Goal: Task Accomplishment & Management: Use online tool/utility

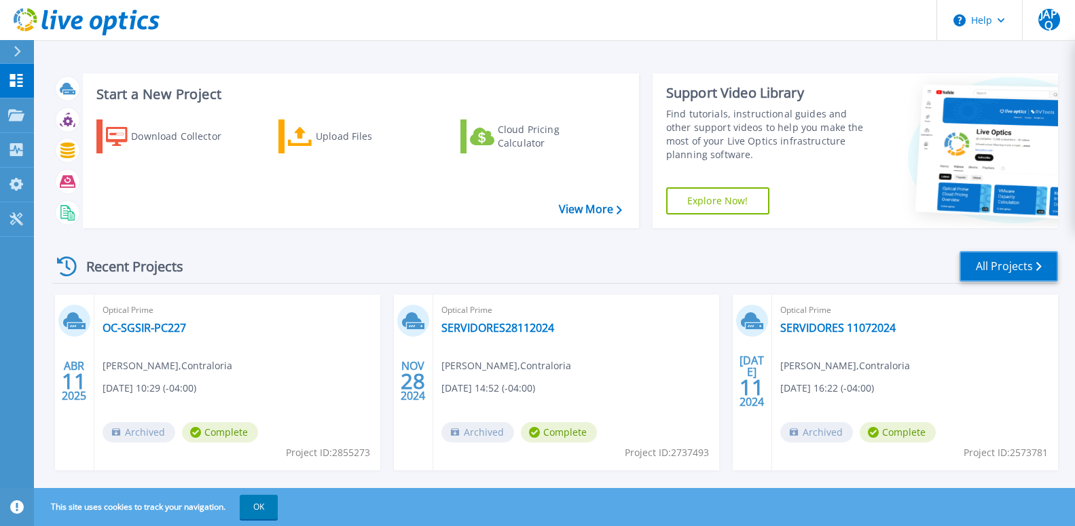
click at [1026, 268] on link "All Projects" at bounding box center [1009, 266] width 98 height 31
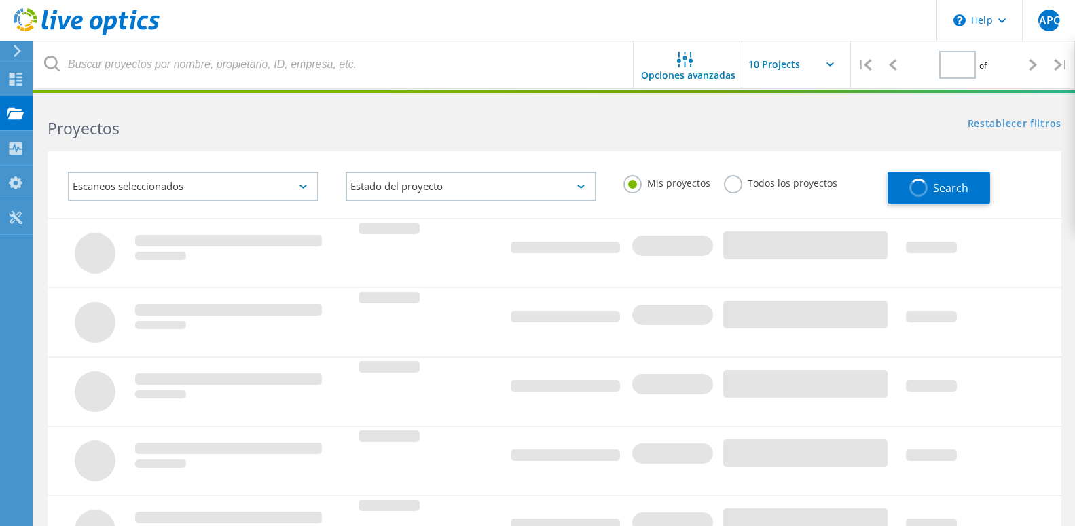
type input "1"
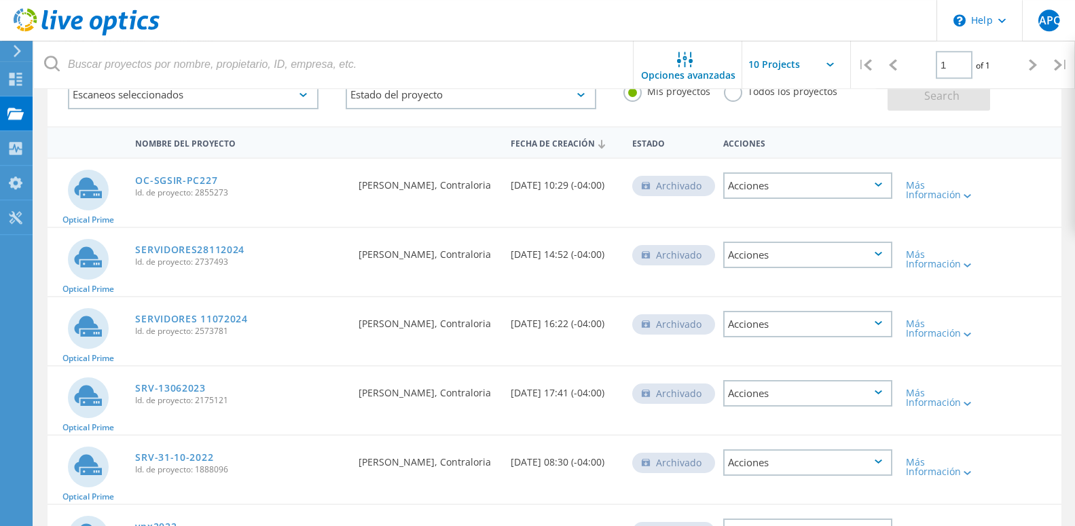
scroll to position [55, 0]
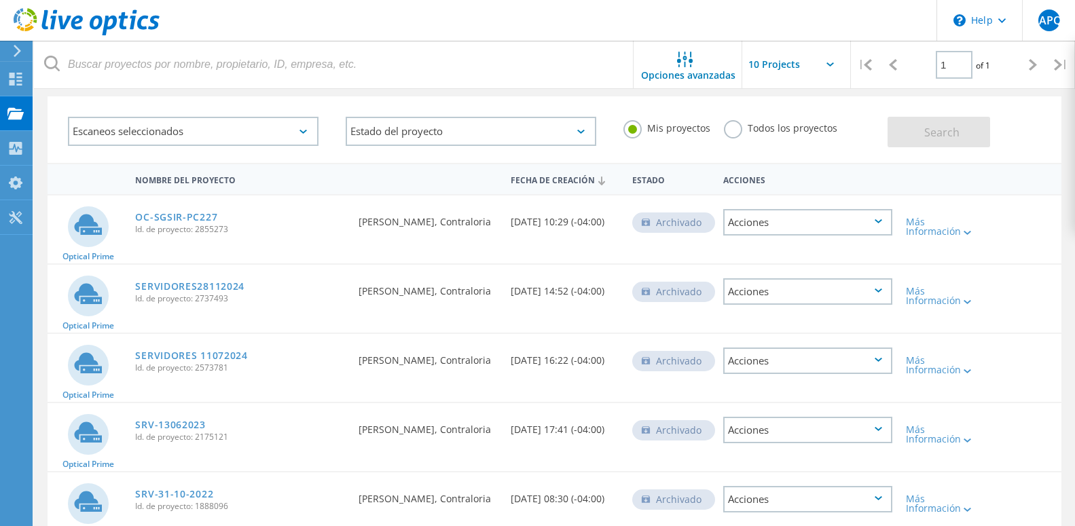
click at [877, 219] on div "Acciones" at bounding box center [807, 222] width 169 height 26
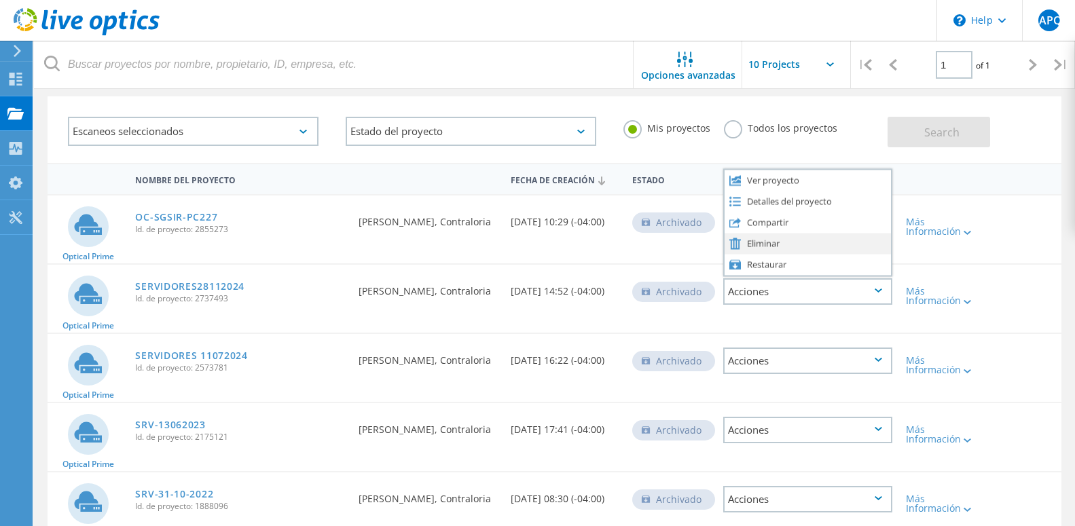
click at [765, 243] on div "Eliminar" at bounding box center [808, 243] width 166 height 21
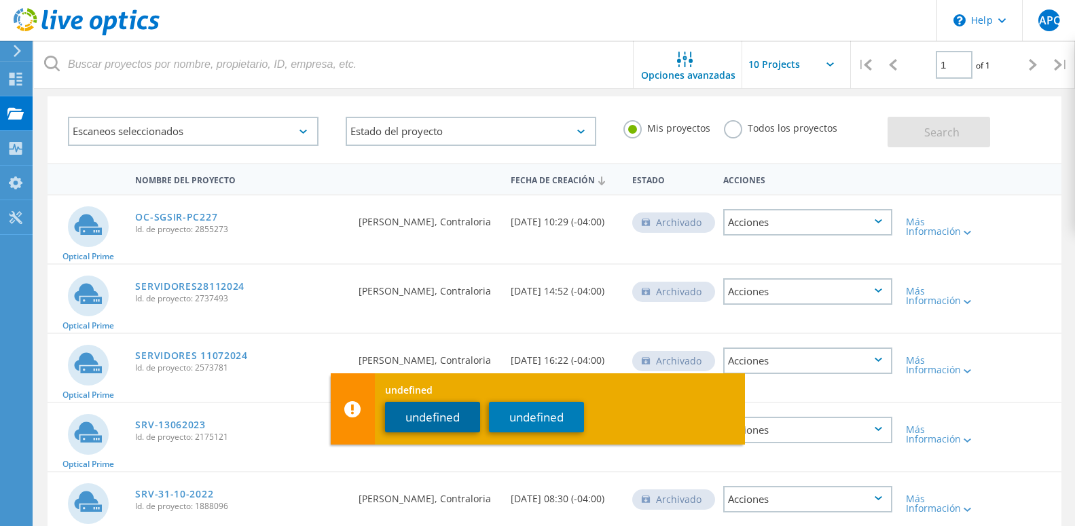
click at [439, 420] on button "undefined" at bounding box center [432, 417] width 95 height 31
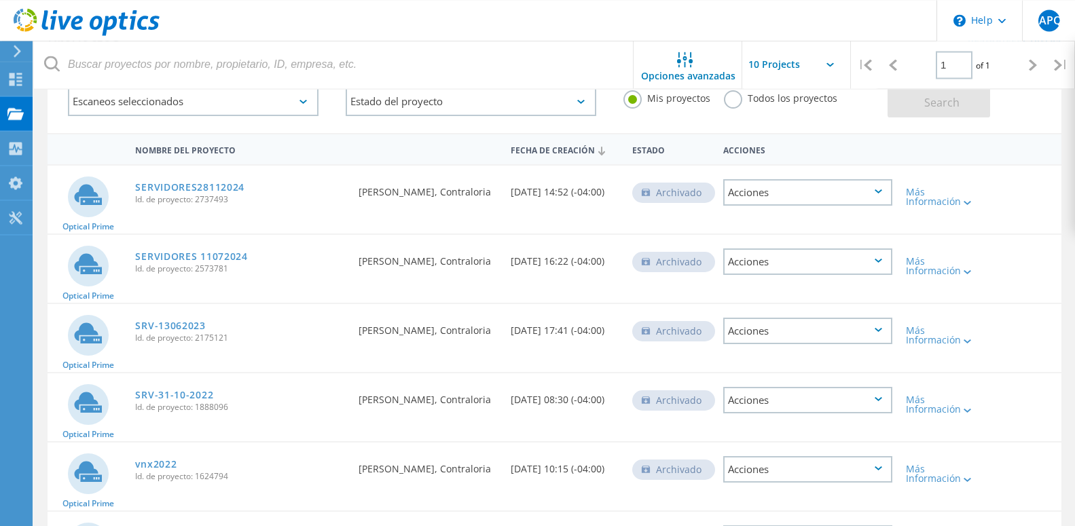
scroll to position [0, 0]
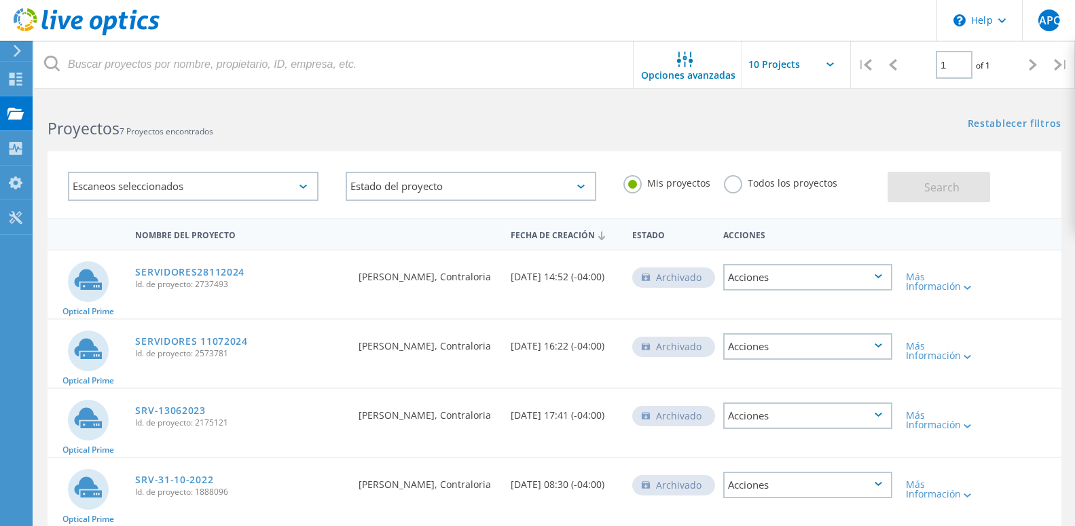
click at [830, 62] on input "text" at bounding box center [810, 65] width 136 height 48
click at [829, 66] on icon at bounding box center [830, 64] width 7 height 4
click at [14, 80] on use at bounding box center [16, 79] width 13 height 13
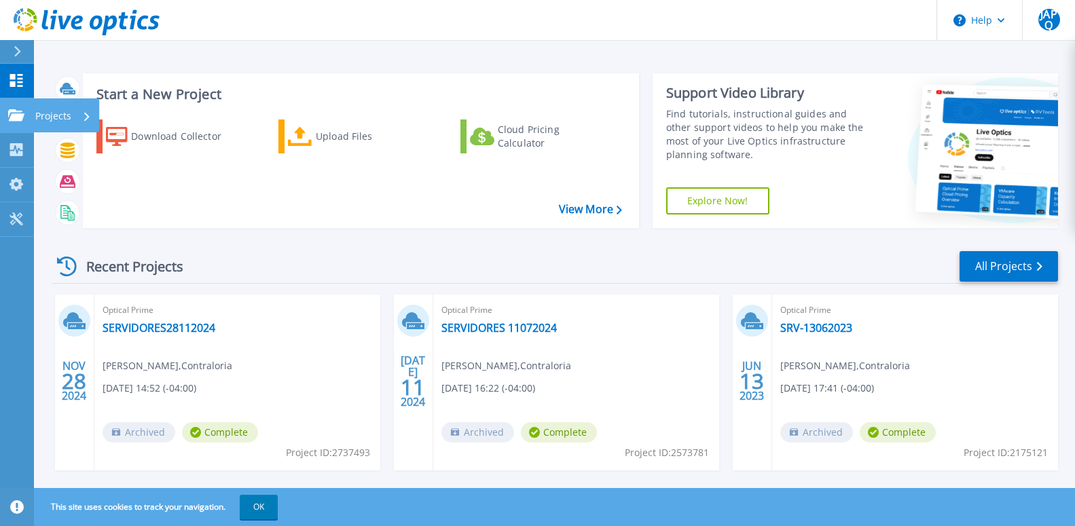
click at [49, 115] on p "Projects" at bounding box center [53, 115] width 36 height 35
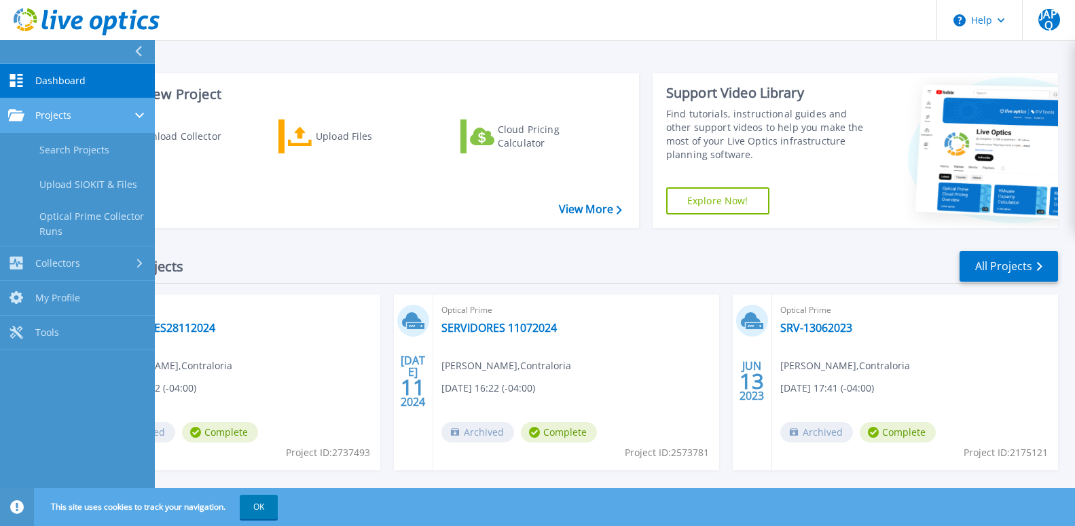
click at [52, 114] on span "Projects" at bounding box center [53, 115] width 36 height 12
click at [19, 106] on link "Projects Projects" at bounding box center [77, 115] width 155 height 35
click at [105, 115] on div "Projects" at bounding box center [77, 115] width 139 height 12
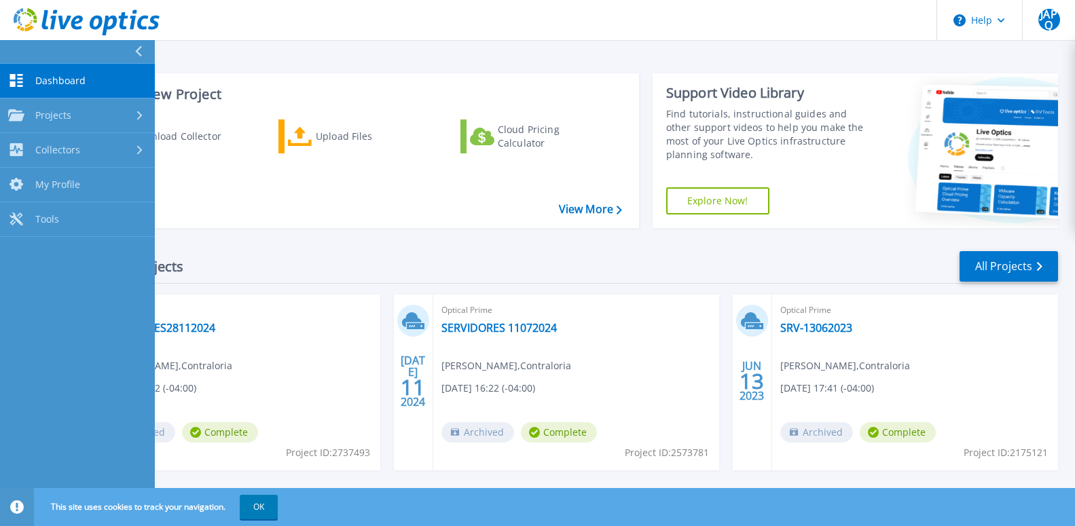
click at [69, 80] on span "Dashboard" at bounding box center [60, 81] width 50 height 12
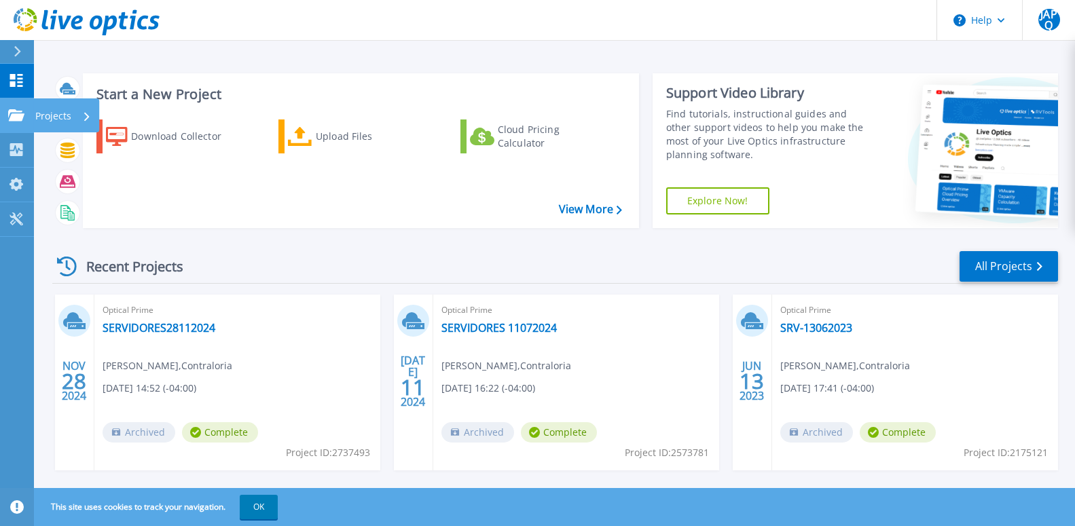
click at [10, 116] on icon at bounding box center [16, 115] width 16 height 12
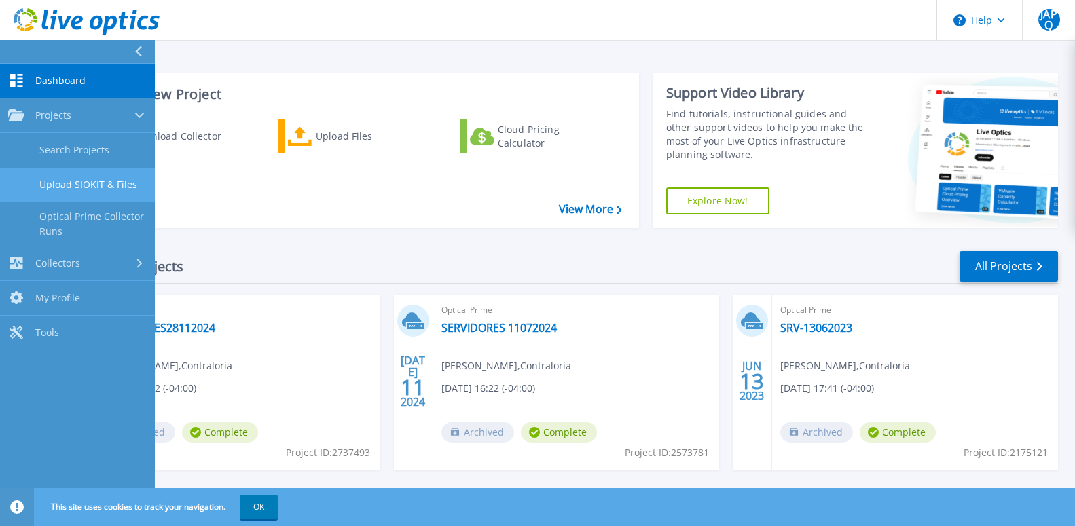
click at [90, 188] on link "Upload SIOKIT & Files" at bounding box center [77, 185] width 155 height 35
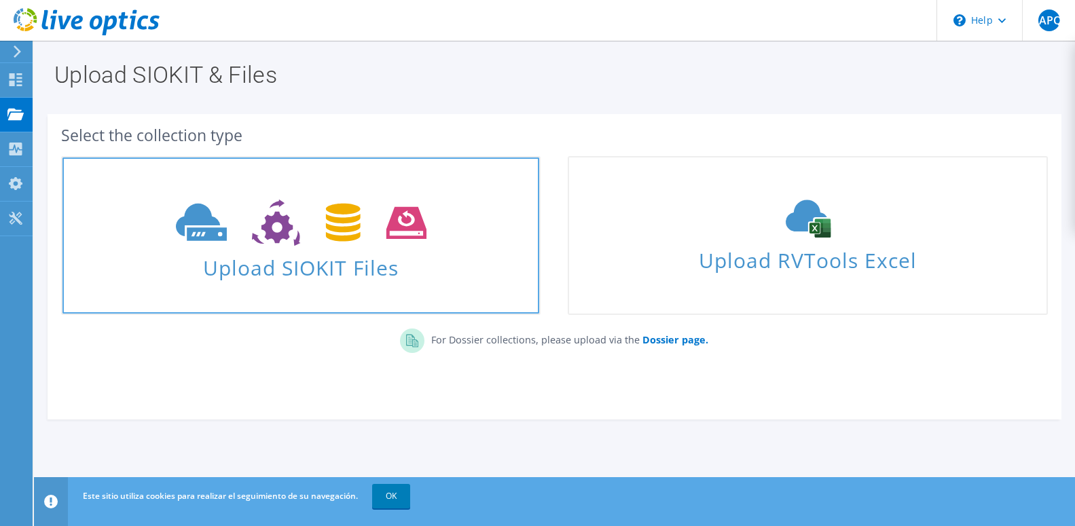
click at [327, 254] on span "Upload SIOKIT Files" at bounding box center [300, 263] width 477 height 29
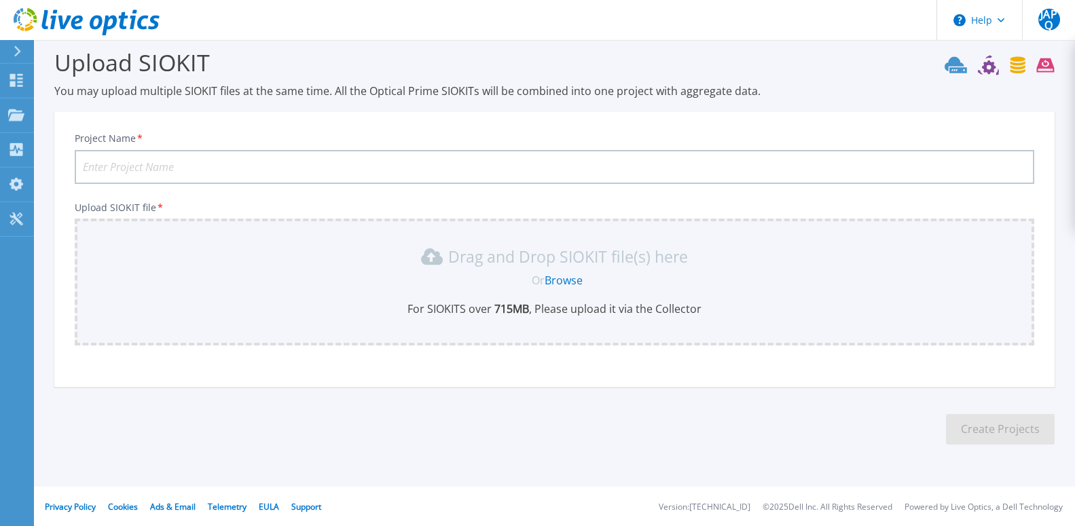
scroll to position [14, 0]
click at [167, 167] on input "Project Name *" at bounding box center [555, 166] width 960 height 34
click at [19, 107] on link "Projects Projects" at bounding box center [17, 115] width 34 height 35
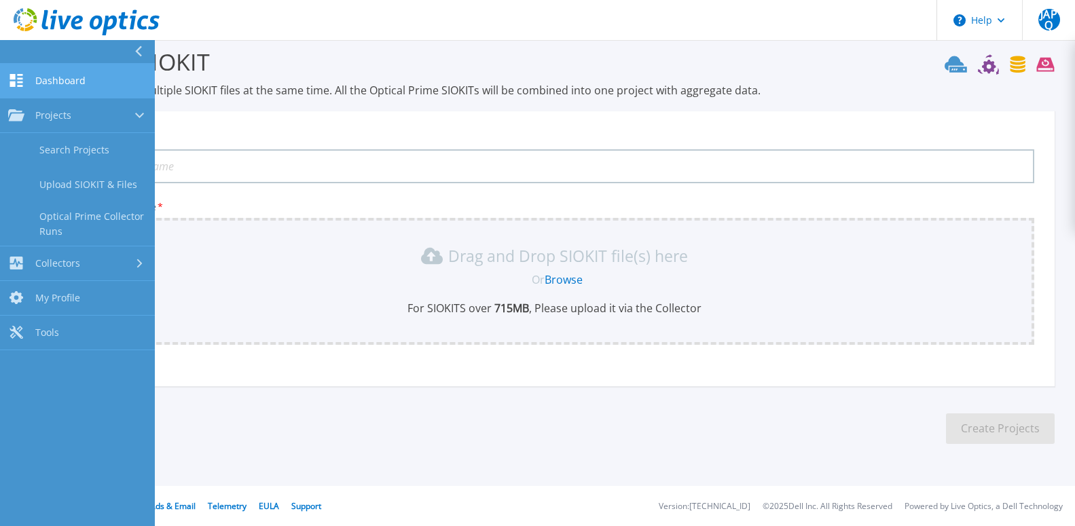
click at [29, 84] on link "Dashboard Dashboard" at bounding box center [77, 81] width 155 height 35
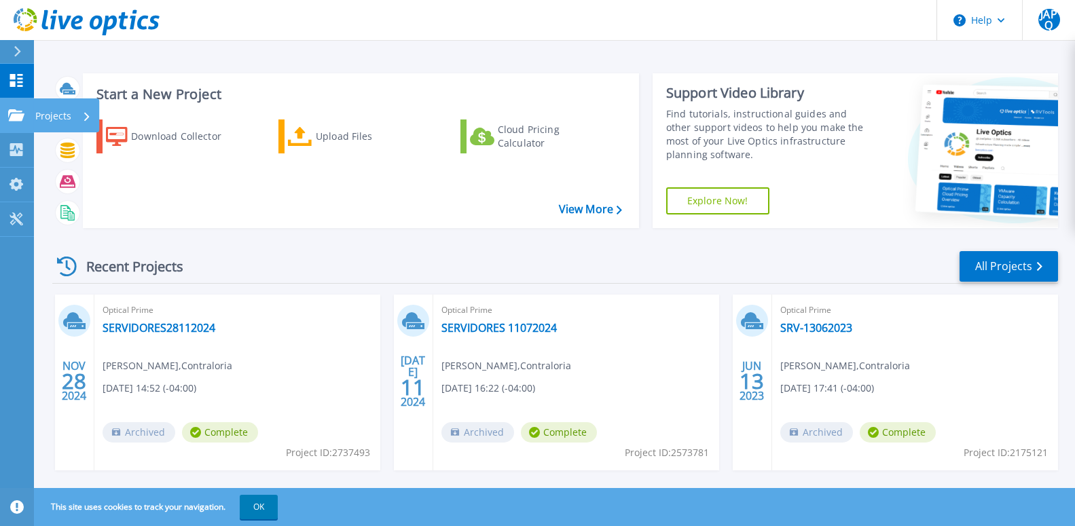
click at [18, 120] on icon at bounding box center [16, 115] width 16 height 12
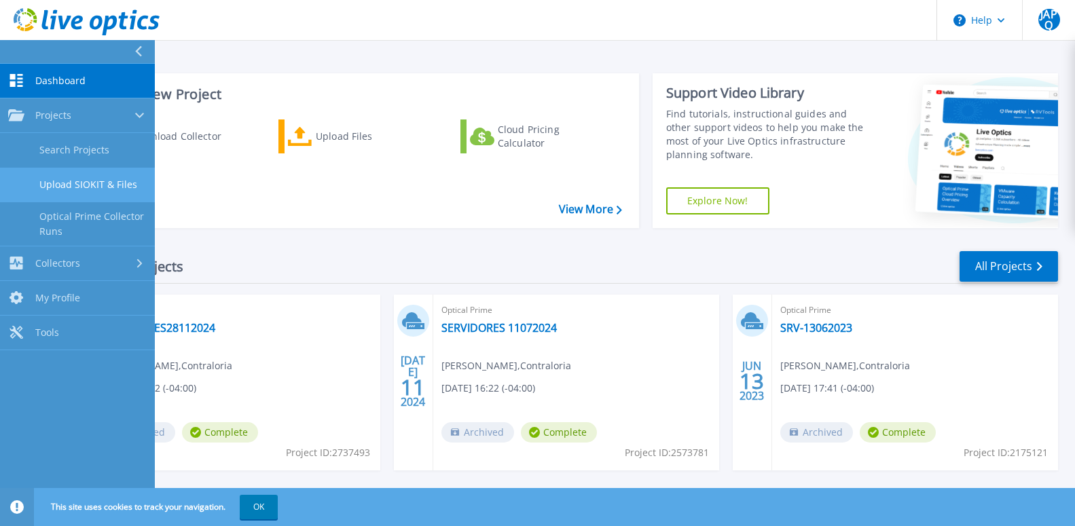
click at [107, 190] on link "Upload SIOKIT & Files" at bounding box center [77, 185] width 155 height 35
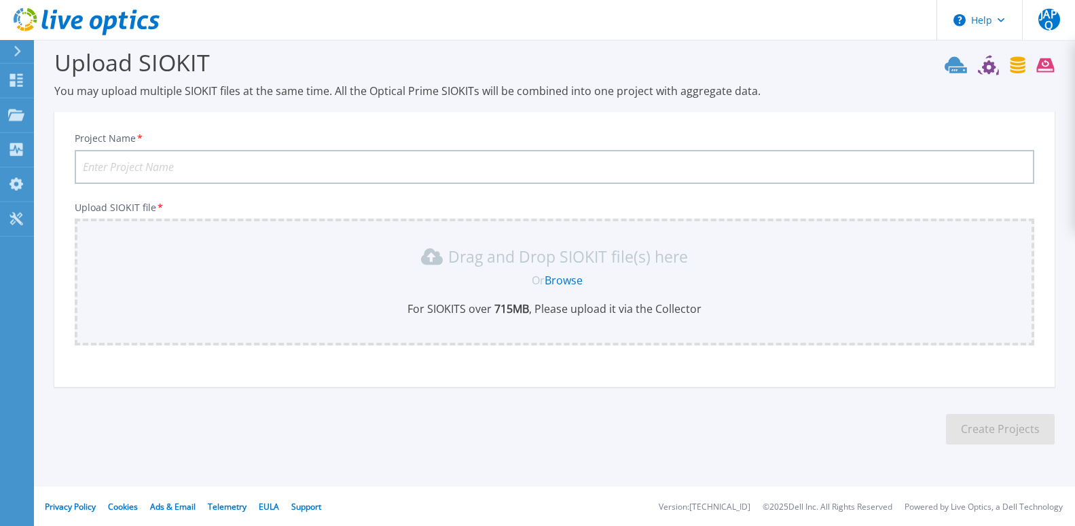
scroll to position [14, 0]
click at [170, 161] on input "Project Name *" at bounding box center [555, 166] width 960 height 34
type input "SERVIDORES 15082025"
click at [514, 278] on div "Or Browse" at bounding box center [557, 279] width 938 height 15
click at [528, 306] on b "715 MB" at bounding box center [510, 308] width 37 height 15
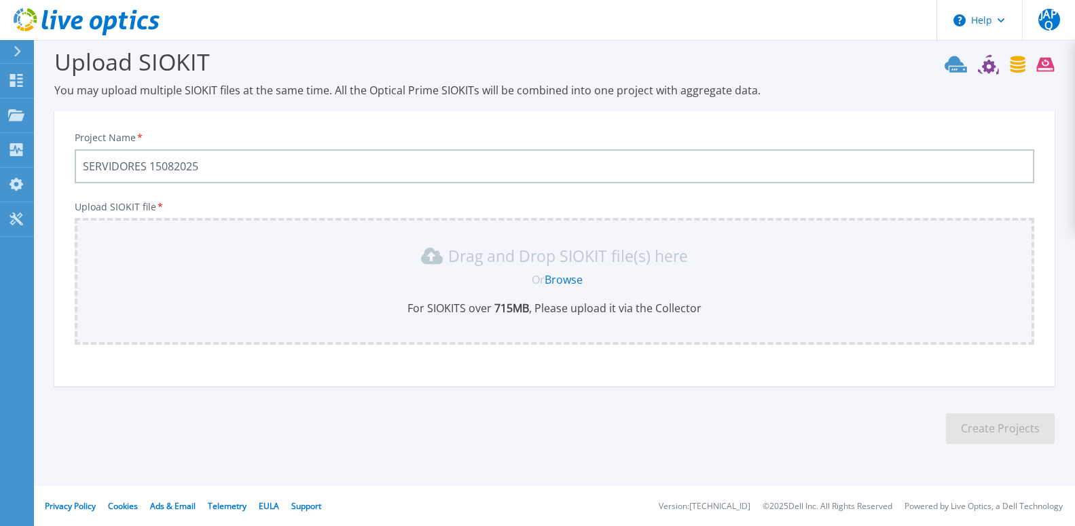
click at [558, 277] on link "Browse" at bounding box center [564, 279] width 38 height 15
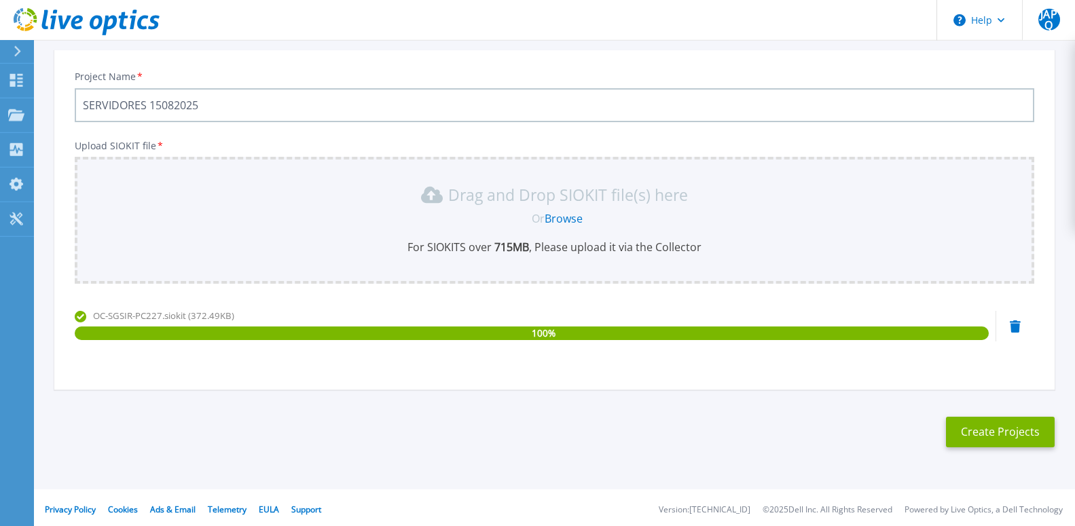
scroll to position [79, 0]
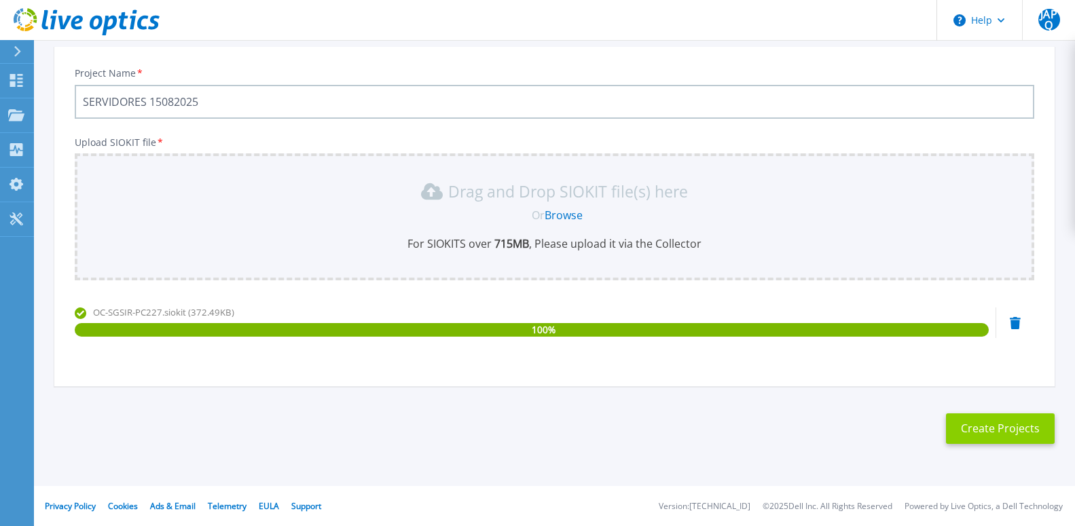
click at [1004, 426] on button "Create Projects" at bounding box center [1000, 429] width 109 height 31
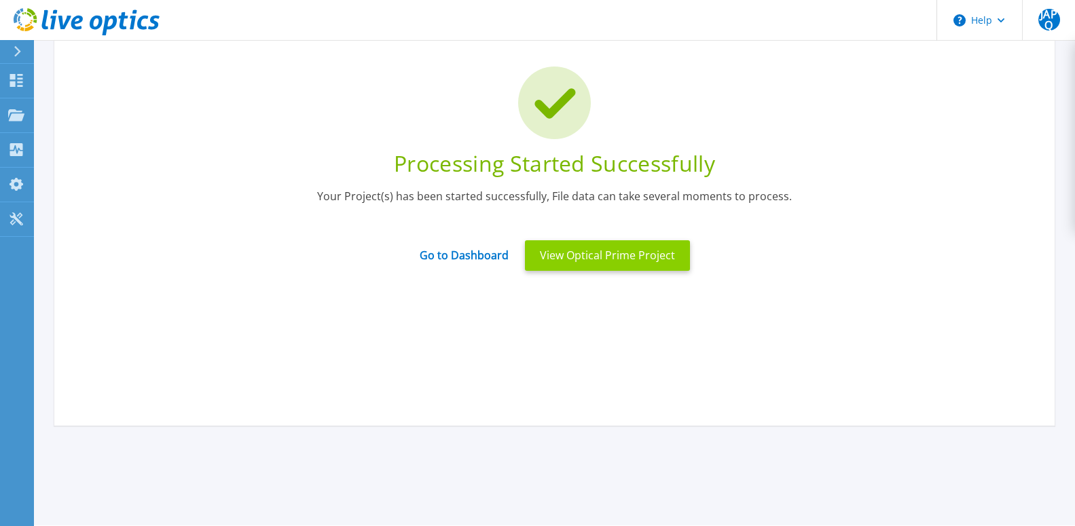
click at [600, 254] on button "View Optical Prime Project" at bounding box center [607, 255] width 165 height 31
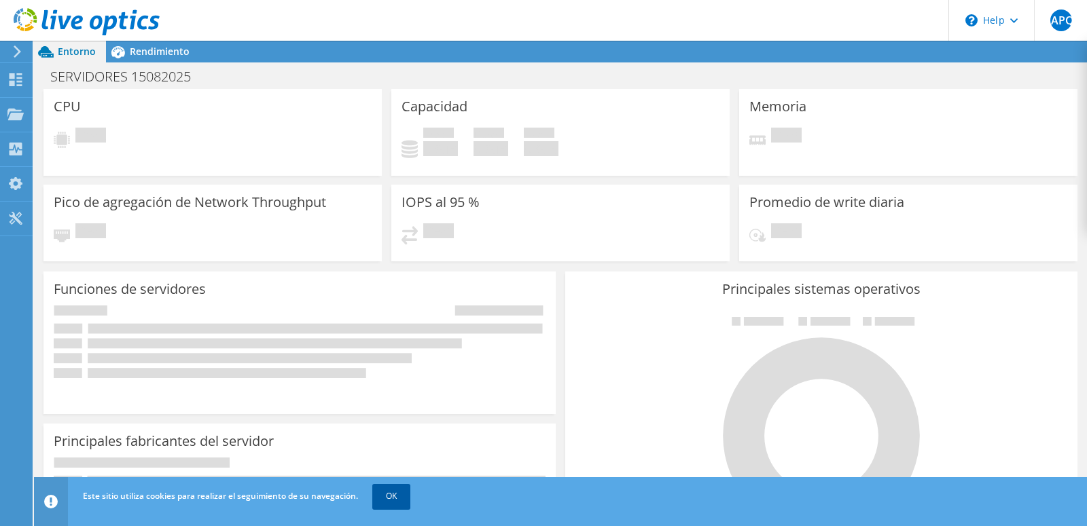
click at [400, 492] on link "OK" at bounding box center [391, 496] width 38 height 24
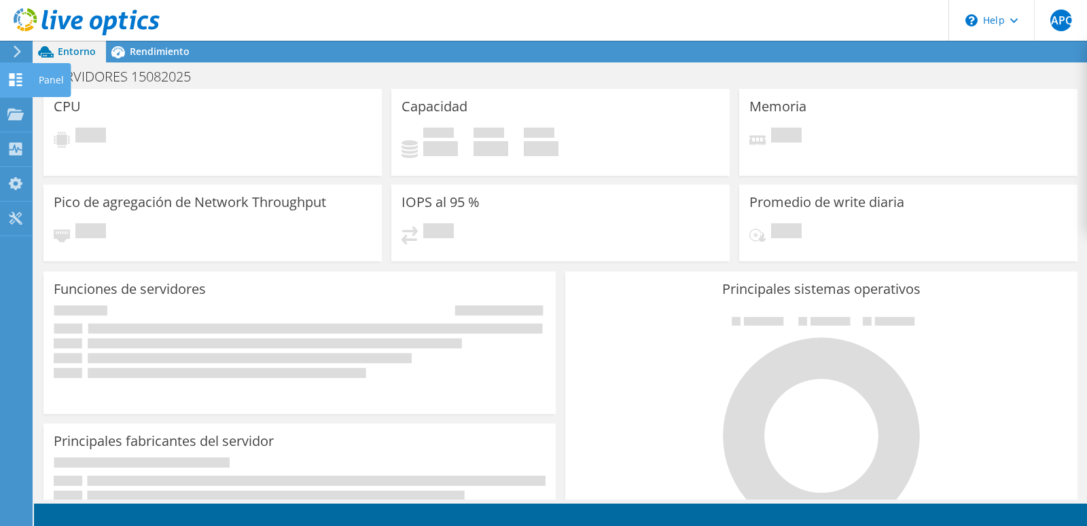
click at [15, 83] on icon at bounding box center [15, 79] width 16 height 13
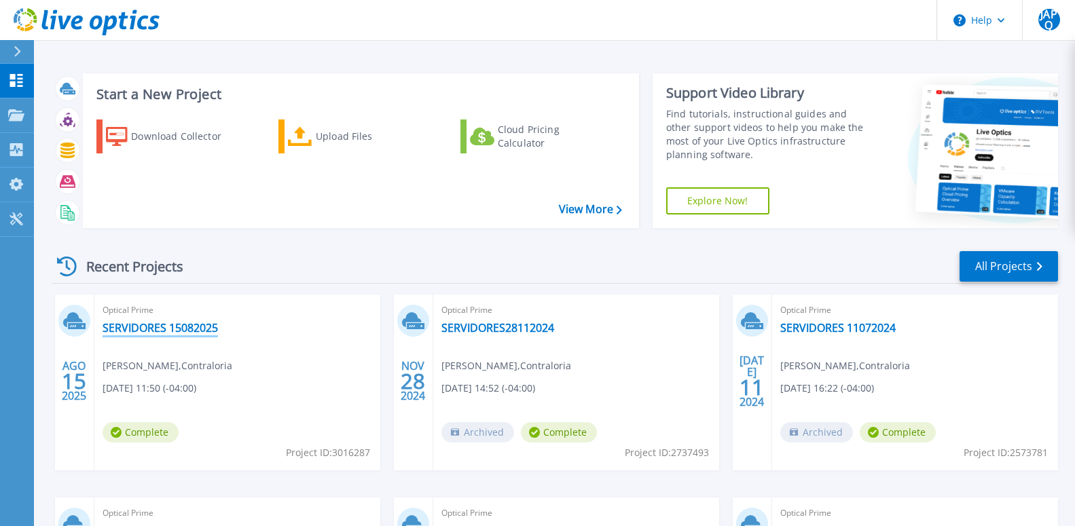
click at [147, 324] on link "SERVIDORES 15082025" at bounding box center [160, 328] width 115 height 14
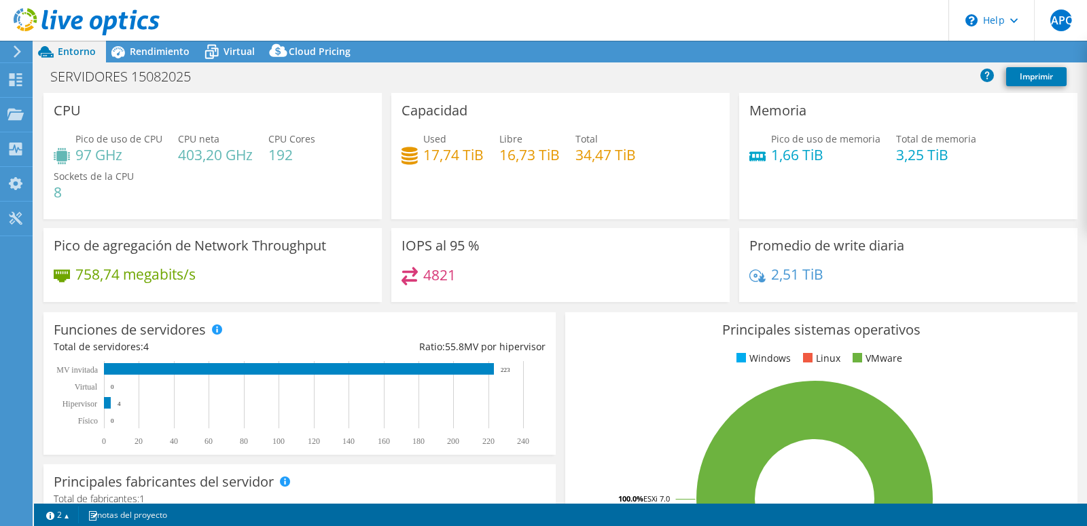
select select "USD"
click at [166, 54] on span "Rendimiento" at bounding box center [160, 51] width 60 height 13
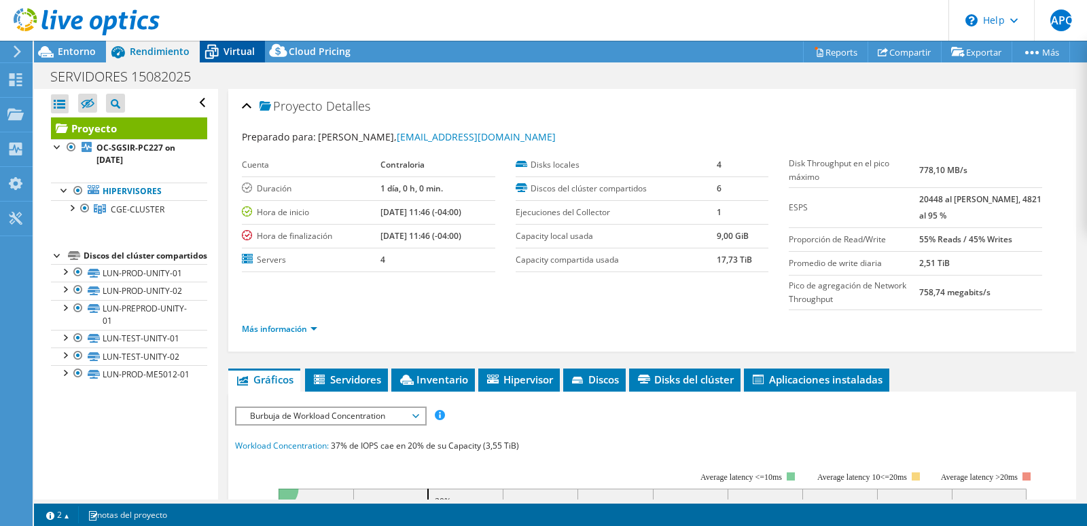
click at [221, 48] on icon at bounding box center [212, 52] width 24 height 24
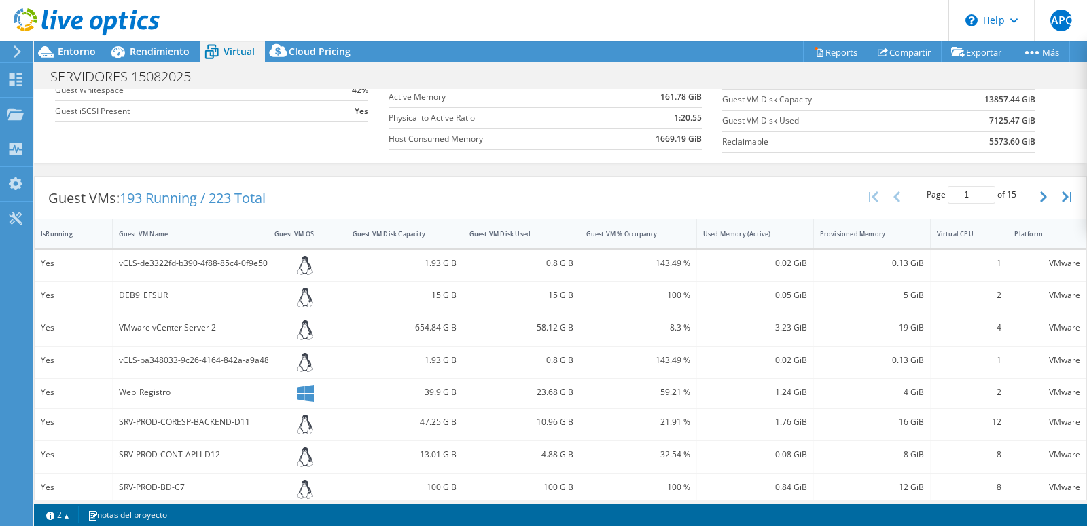
scroll to position [178, 0]
click at [556, 198] on div "Guest VMs: 193 Running / 223 Total Page 1 of 15 5 rows 10 rows 20 rows 25 rows …" at bounding box center [560, 200] width 1051 height 42
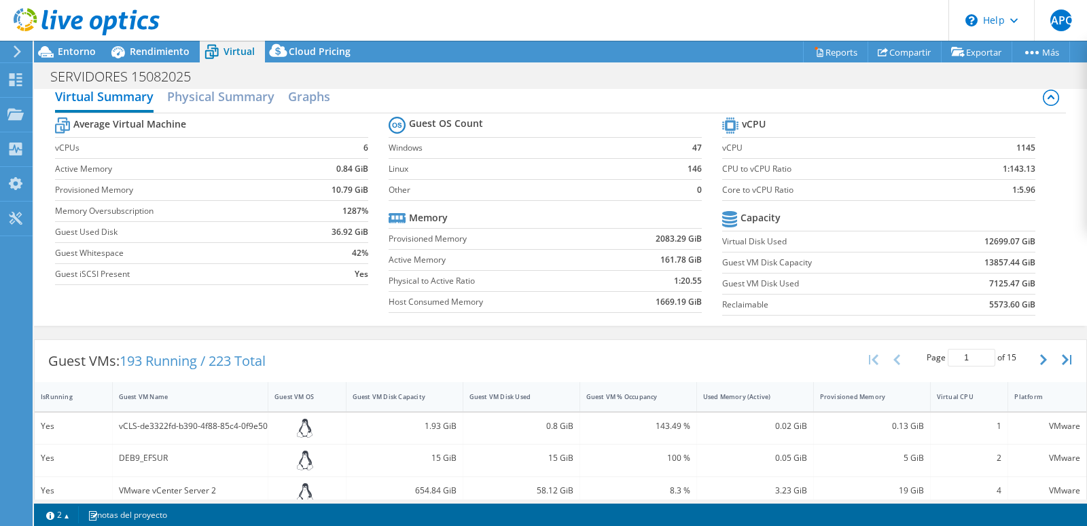
scroll to position [0, 0]
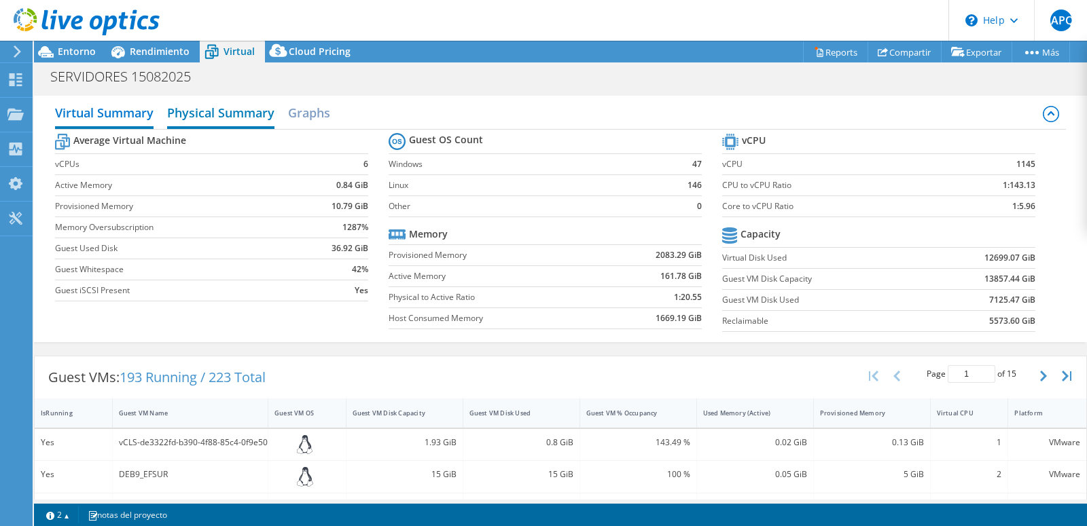
click at [236, 120] on h2 "Physical Summary" at bounding box center [220, 114] width 107 height 30
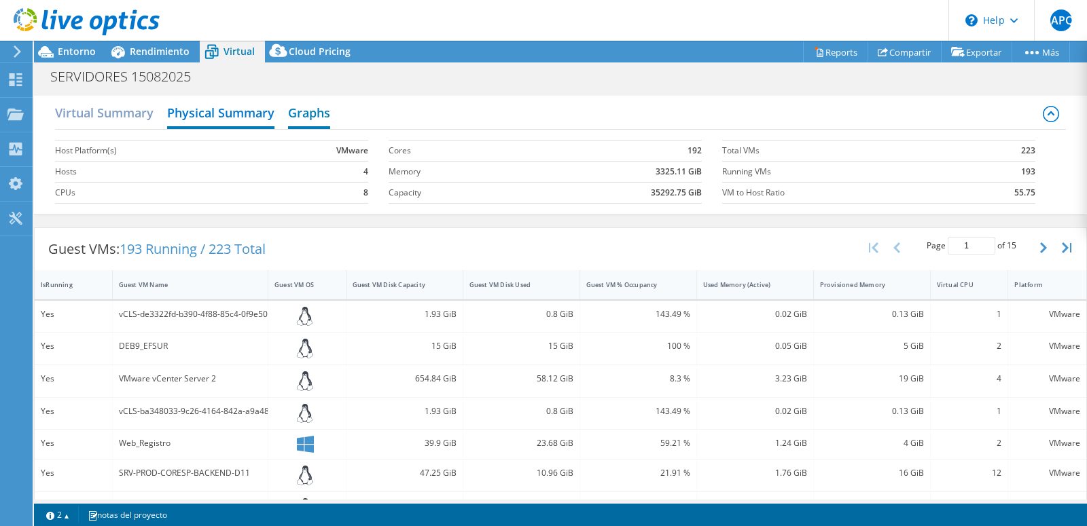
click at [297, 113] on h2 "Graphs" at bounding box center [309, 114] width 42 height 30
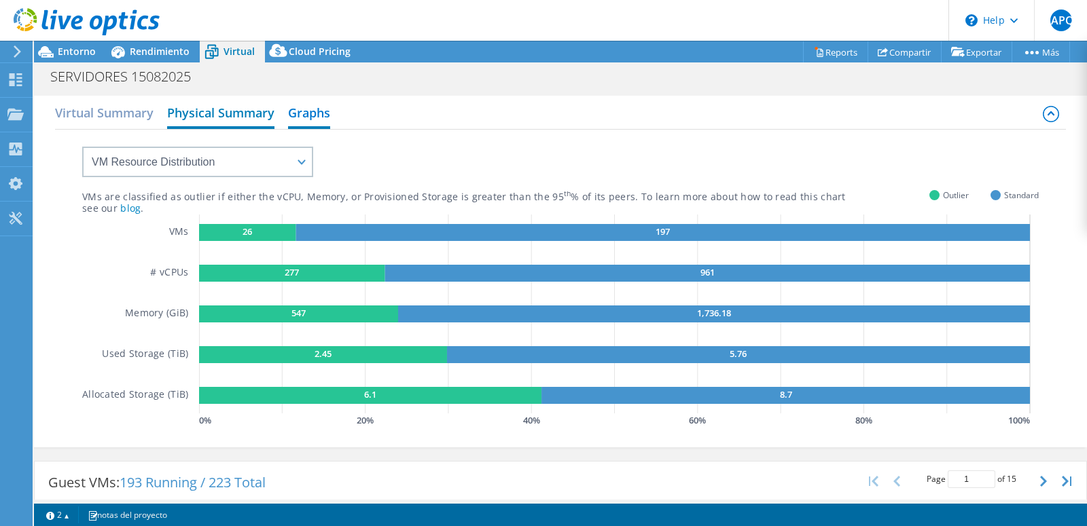
click at [227, 117] on h2 "Physical Summary" at bounding box center [220, 114] width 107 height 30
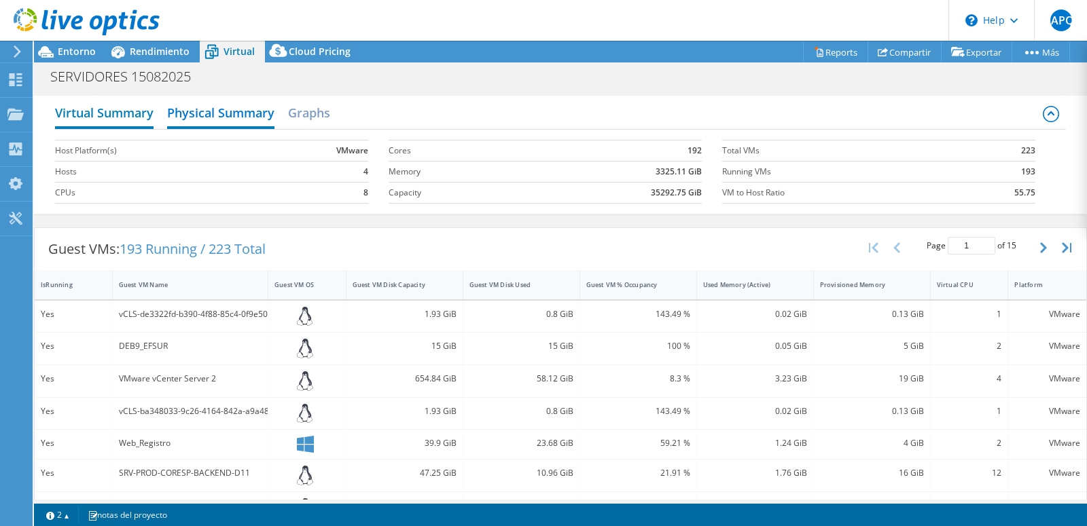
click at [149, 117] on h2 "Virtual Summary" at bounding box center [104, 114] width 98 height 30
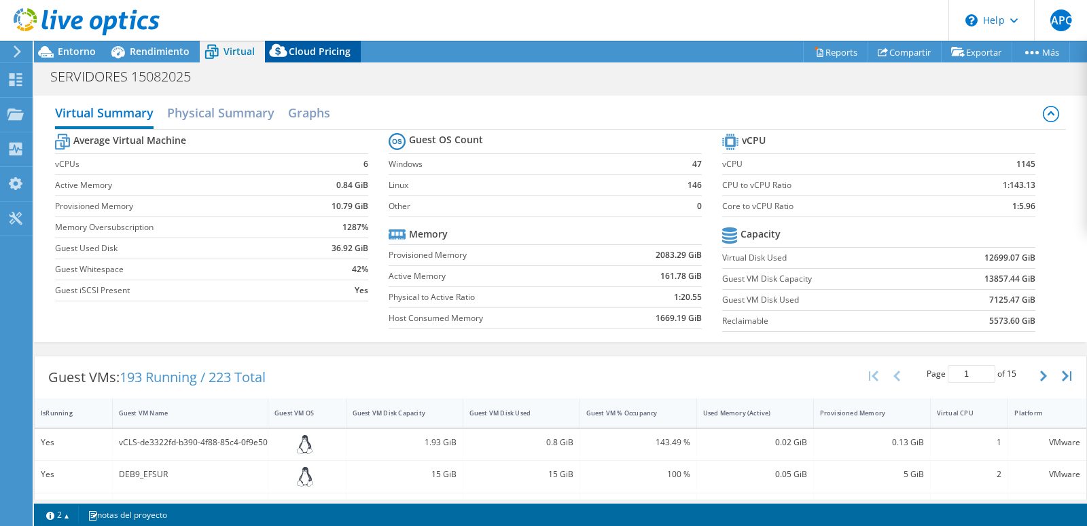
click at [321, 47] on span "Cloud Pricing" at bounding box center [320, 51] width 62 height 13
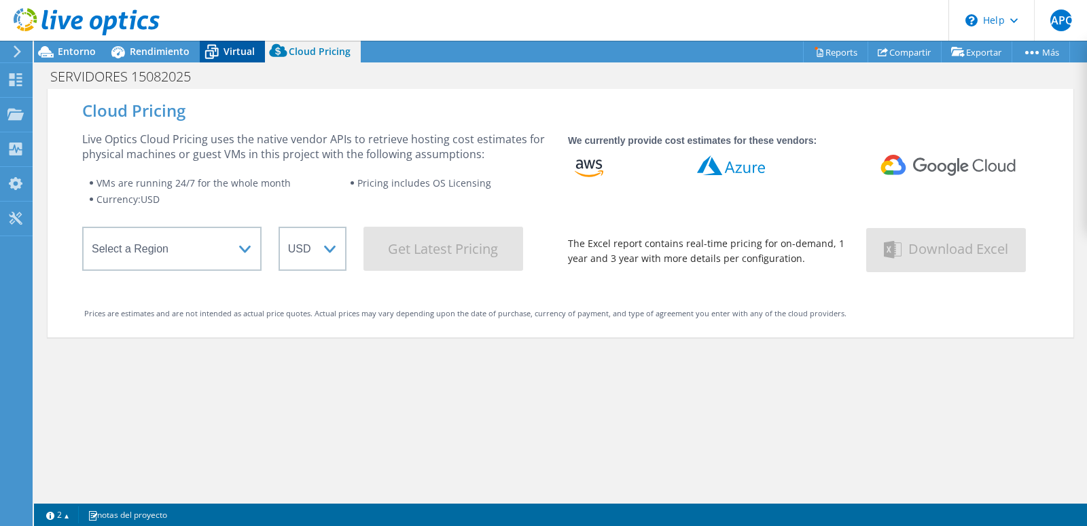
click at [258, 51] on div "Virtual" at bounding box center [232, 52] width 65 height 22
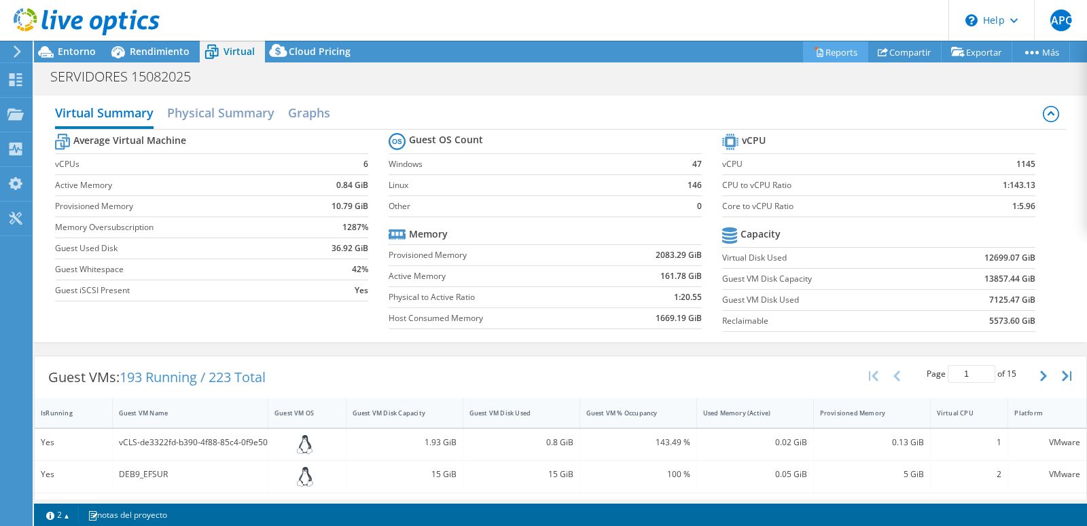
click at [827, 53] on link "Reports" at bounding box center [835, 51] width 65 height 21
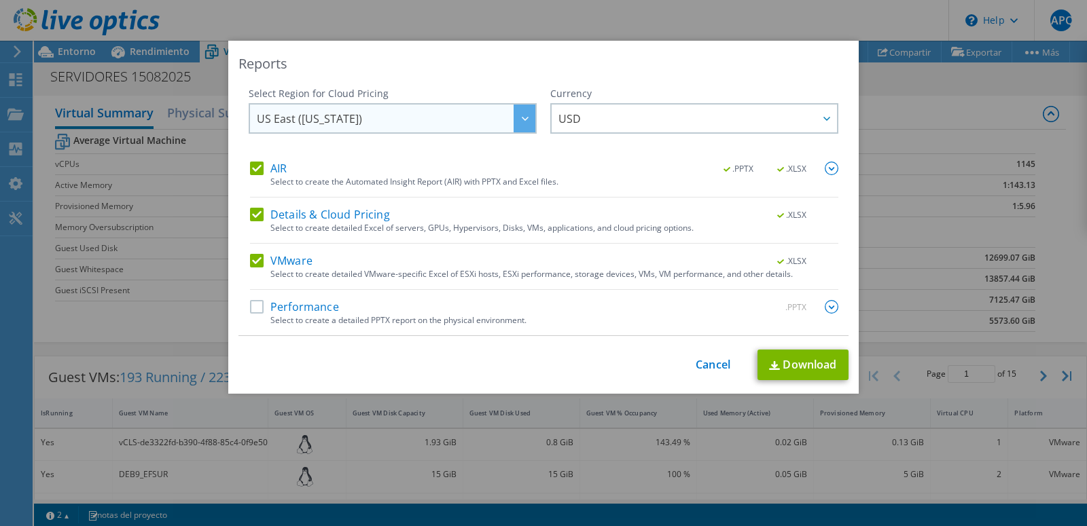
click at [519, 116] on div at bounding box center [524, 119] width 22 height 28
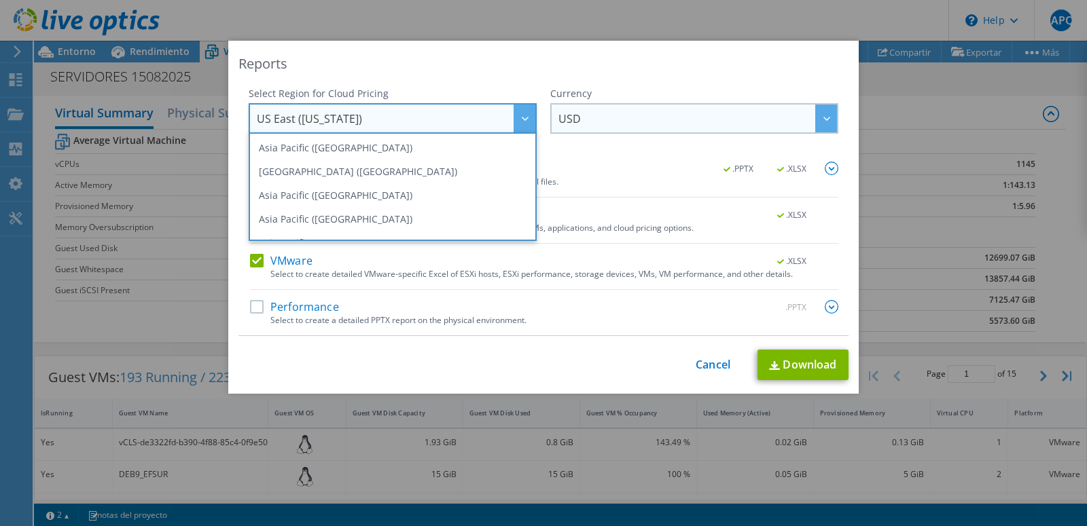
click at [818, 112] on div at bounding box center [826, 119] width 22 height 28
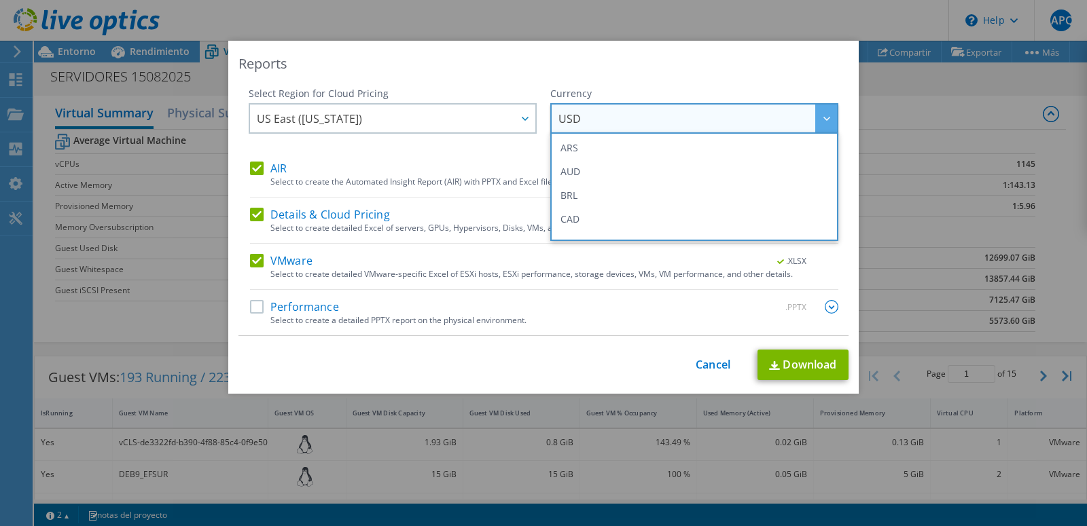
click at [771, 69] on div "Reports" at bounding box center [543, 63] width 610 height 19
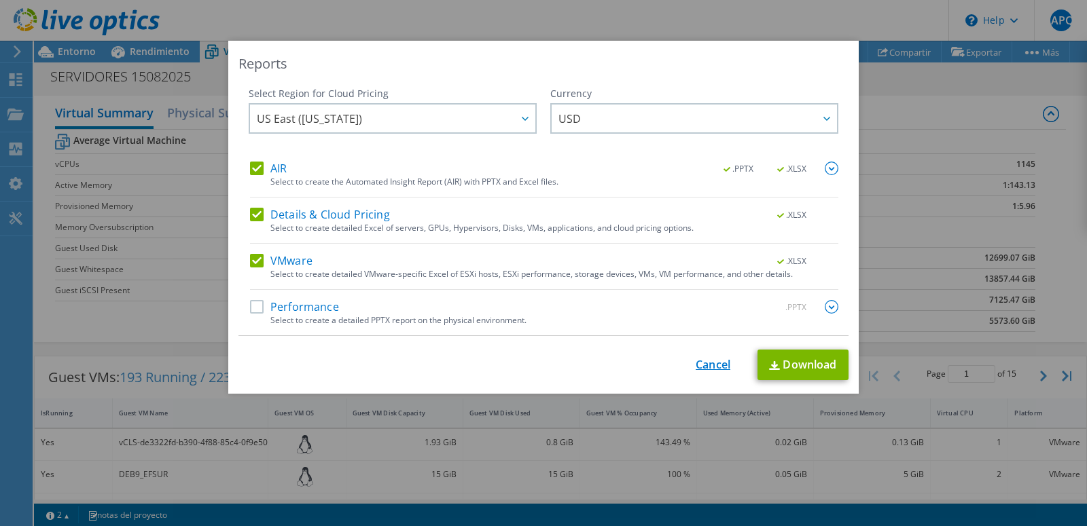
click at [706, 365] on link "Cancel" at bounding box center [712, 365] width 35 height 13
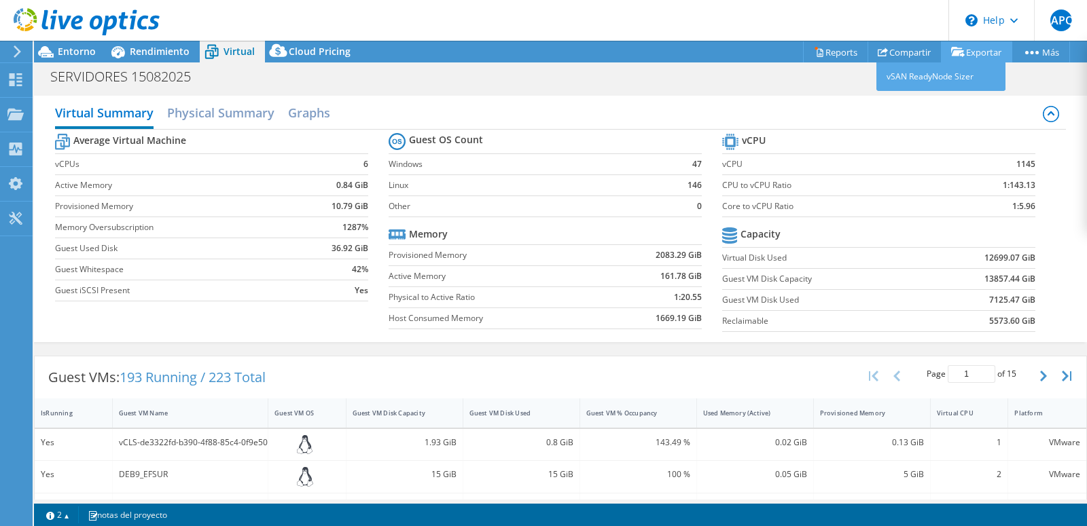
click at [966, 53] on link "Exportar" at bounding box center [976, 51] width 71 height 21
click at [945, 77] on link "vSAN ReadyNode Sizer" at bounding box center [940, 76] width 129 height 29
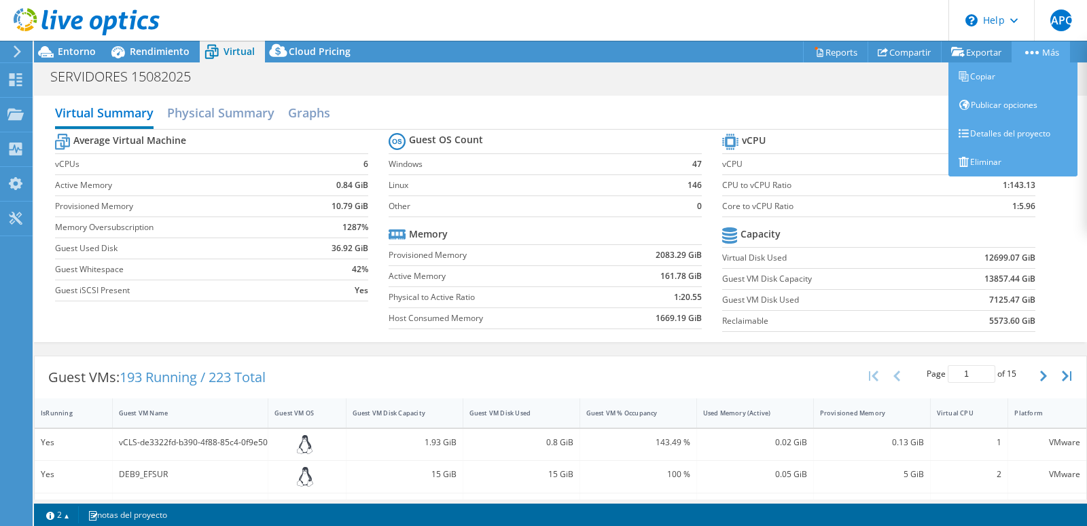
click at [1038, 54] on link "Más" at bounding box center [1040, 51] width 58 height 21
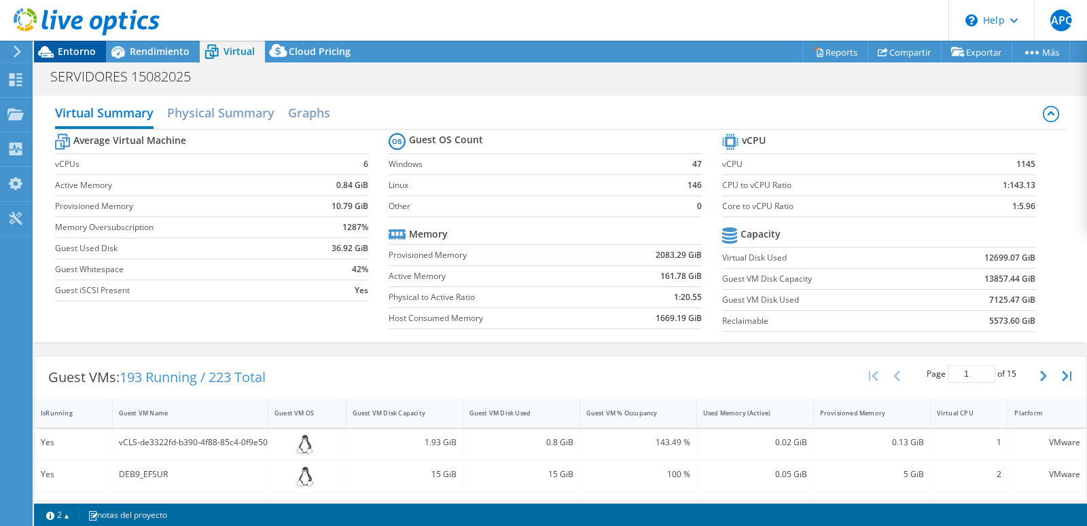
click at [90, 48] on span "Entorno" at bounding box center [77, 51] width 38 height 13
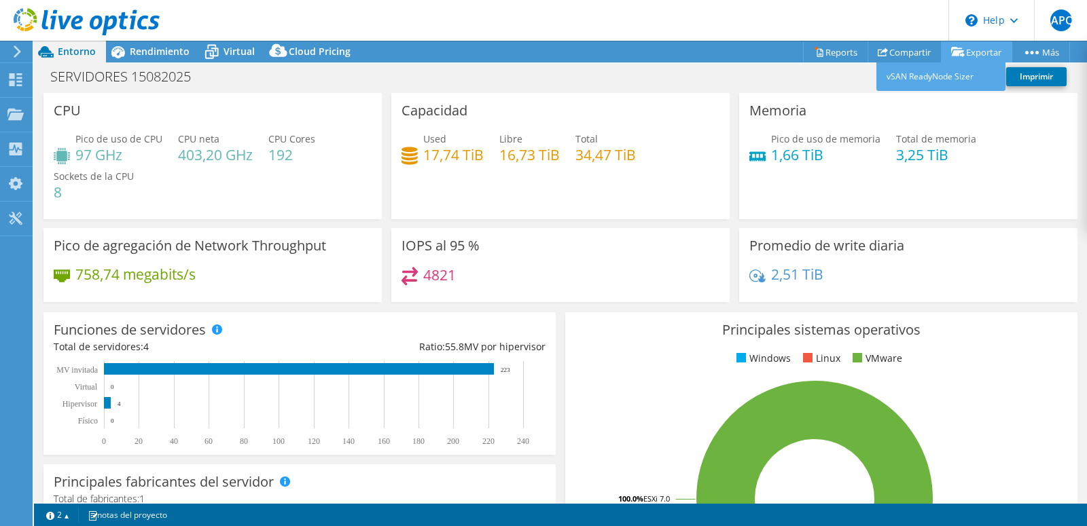
click at [985, 52] on link "Exportar" at bounding box center [976, 51] width 71 height 21
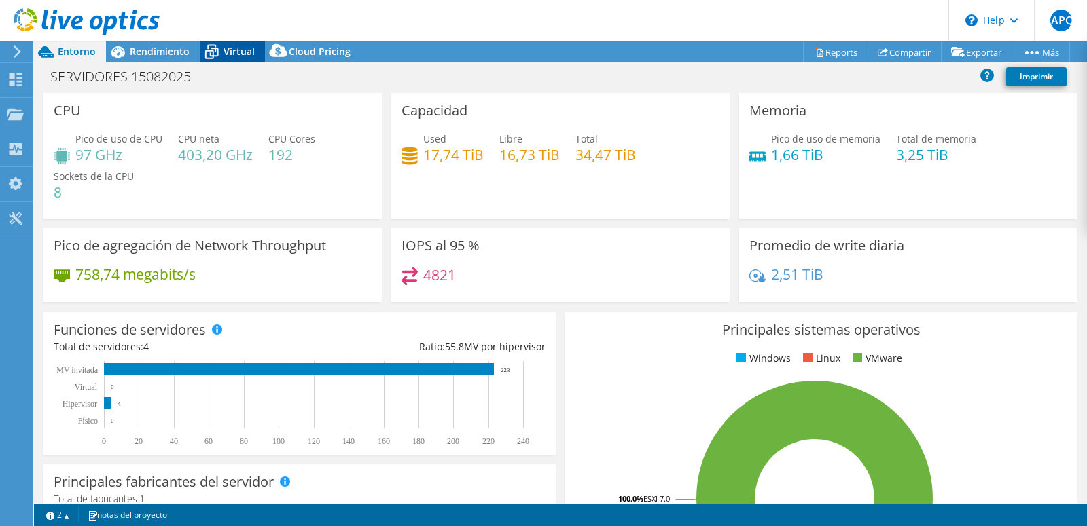
click at [240, 53] on span "Virtual" at bounding box center [238, 51] width 31 height 13
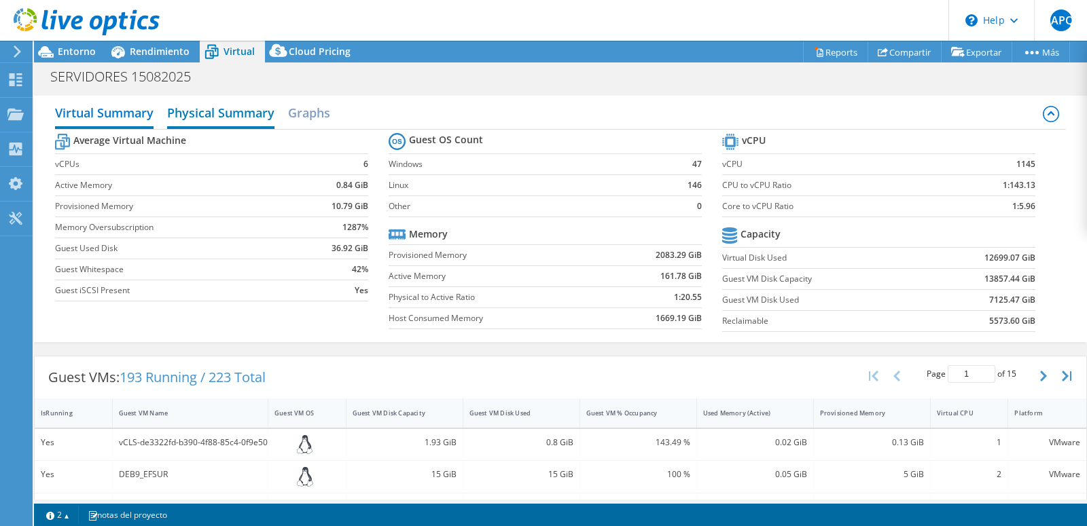
click at [235, 117] on h2 "Physical Summary" at bounding box center [220, 114] width 107 height 30
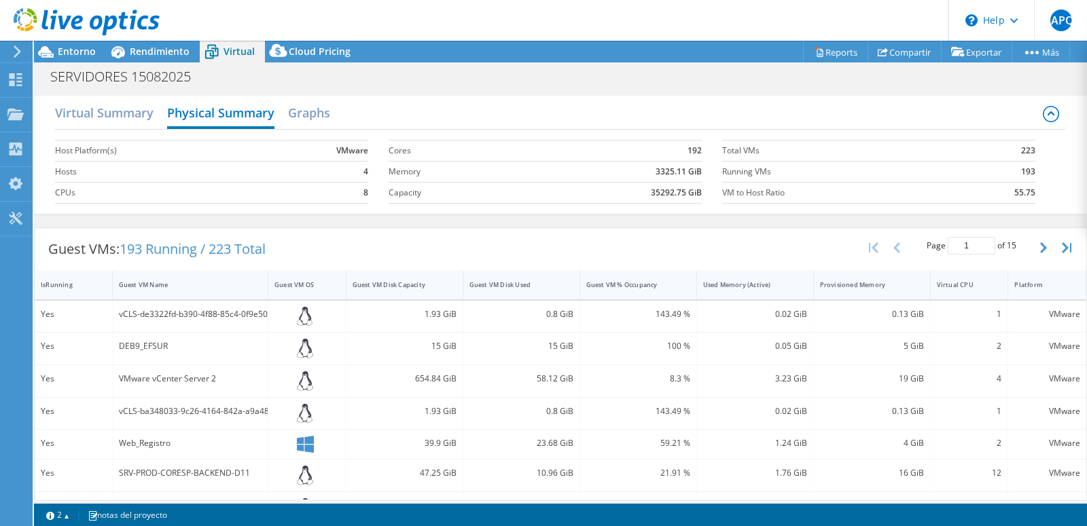
click at [336, 109] on div "Virtual Summary Physical Summary Graphs" at bounding box center [560, 114] width 1011 height 31
click at [297, 111] on h2 "Graphs" at bounding box center [309, 114] width 42 height 30
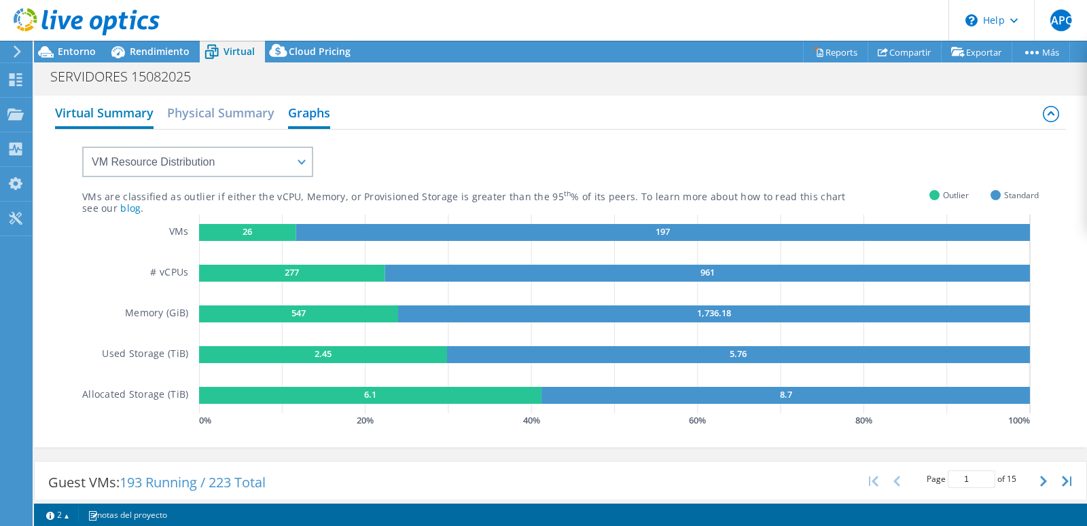
click at [151, 115] on h2 "Virtual Summary" at bounding box center [104, 114] width 98 height 30
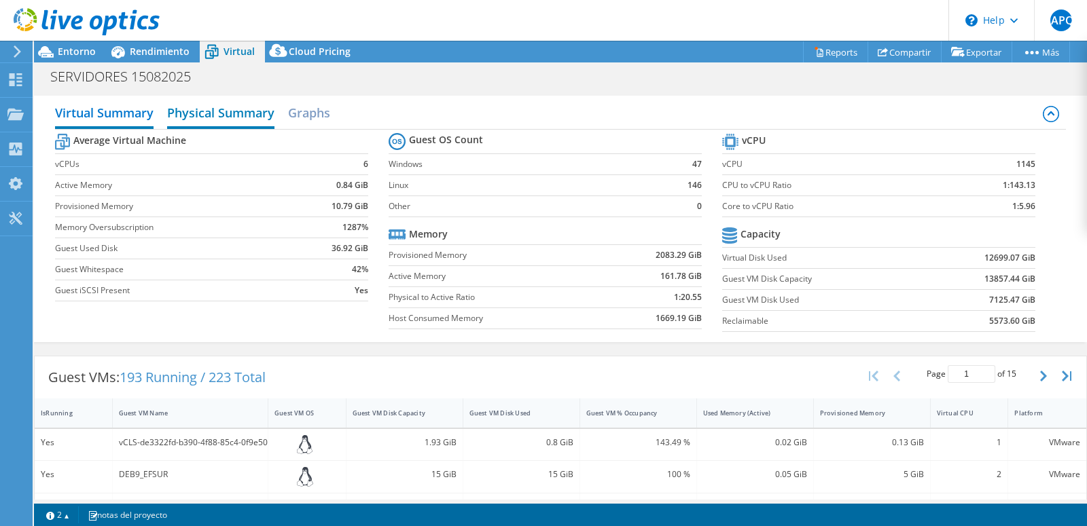
click at [230, 114] on h2 "Physical Summary" at bounding box center [220, 114] width 107 height 30
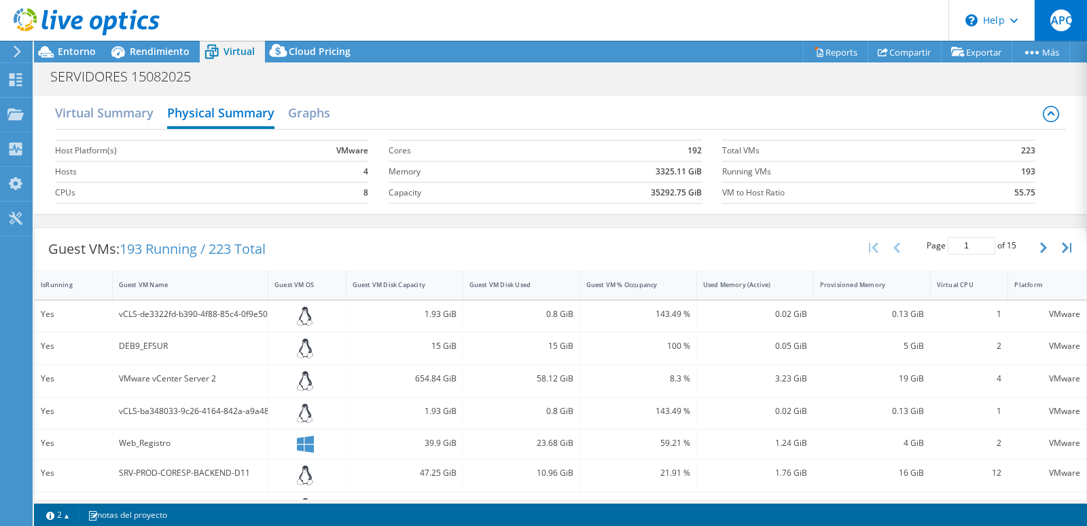
click at [1063, 26] on span "JAPQ" at bounding box center [1061, 21] width 22 height 22
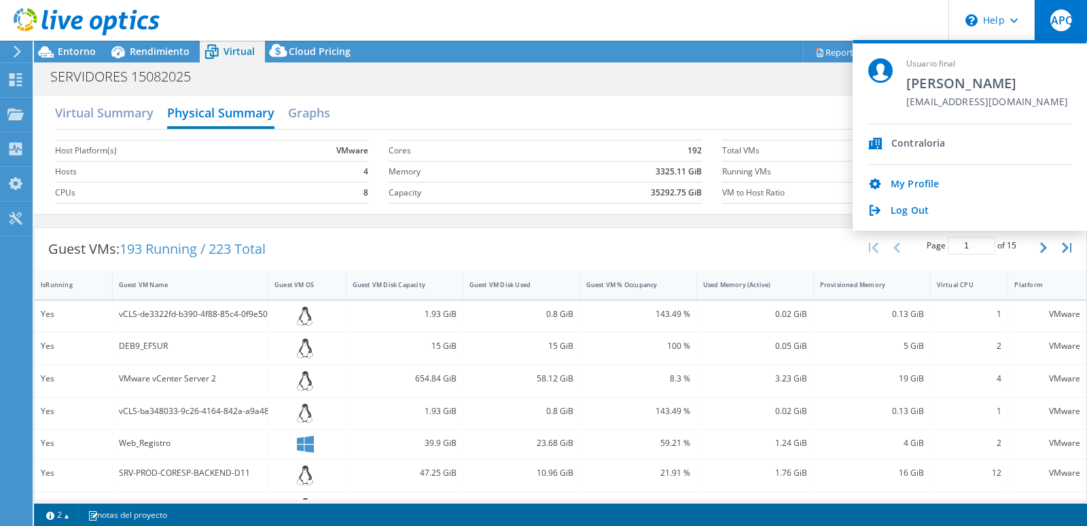
click at [749, 93] on div "Virtual Summary Physical Summary Graphs Host Platform(s) VMware Hosts 4 CPUs 8 …" at bounding box center [560, 155] width 1053 height 132
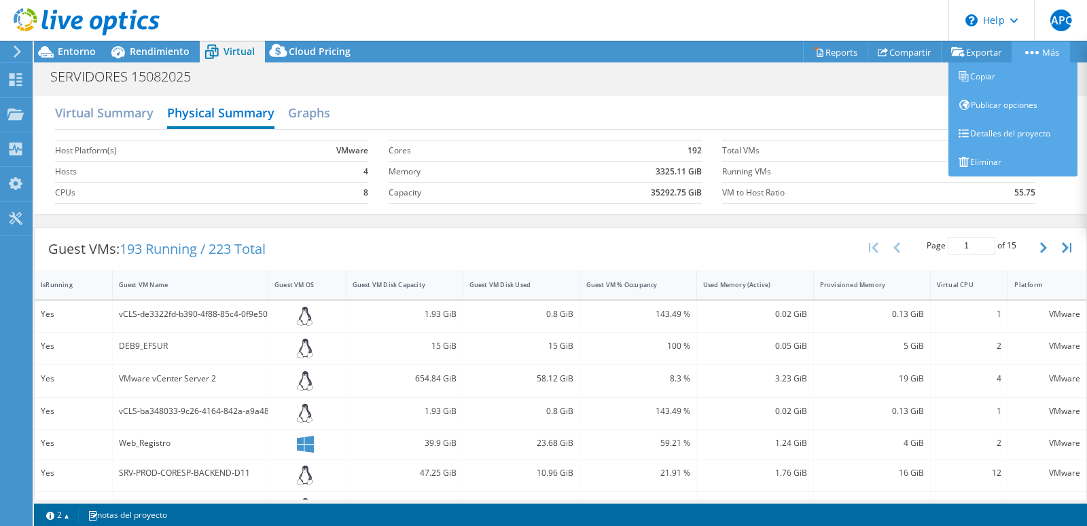
click at [1042, 57] on link "Más" at bounding box center [1040, 51] width 58 height 21
click at [998, 80] on link "Copiar" at bounding box center [1012, 76] width 129 height 29
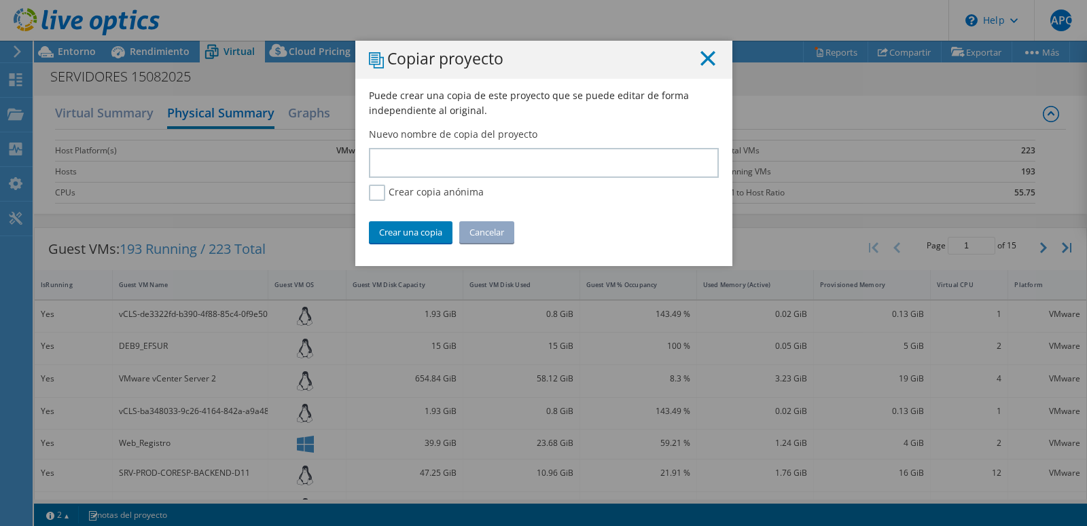
click at [701, 58] on line at bounding box center [708, 59] width 14 height 14
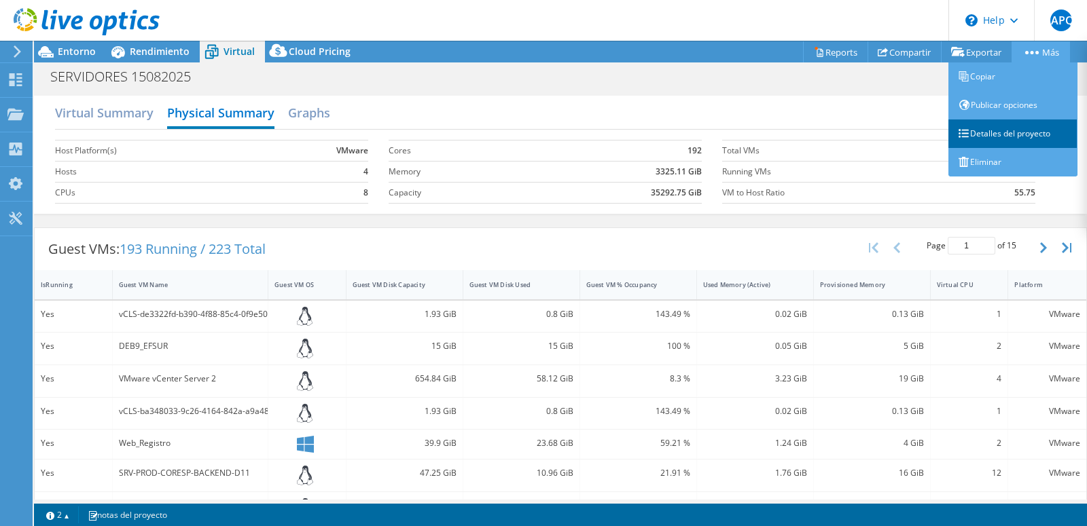
click at [1040, 135] on link "Detalles del proyecto" at bounding box center [1012, 134] width 129 height 29
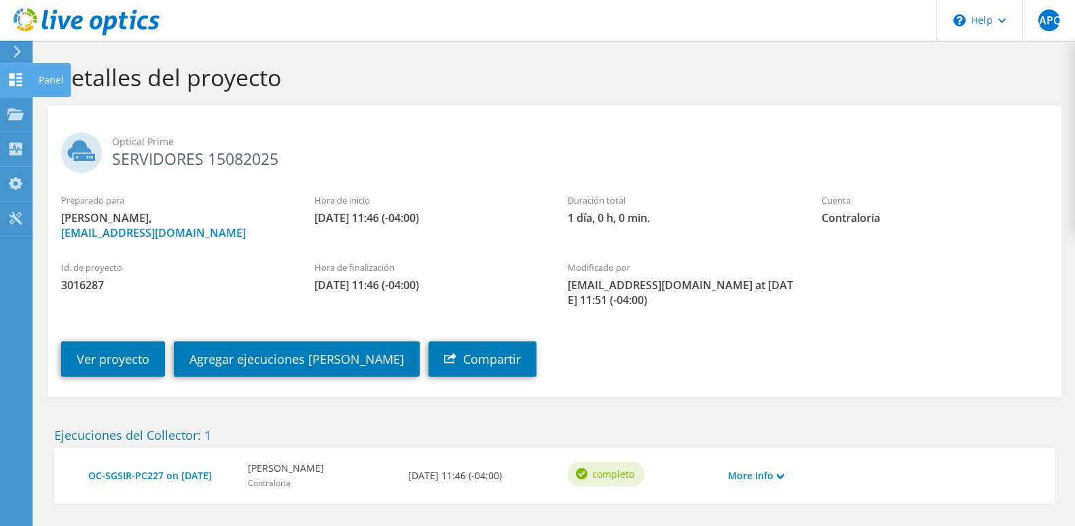
click at [11, 81] on use at bounding box center [16, 79] width 13 height 13
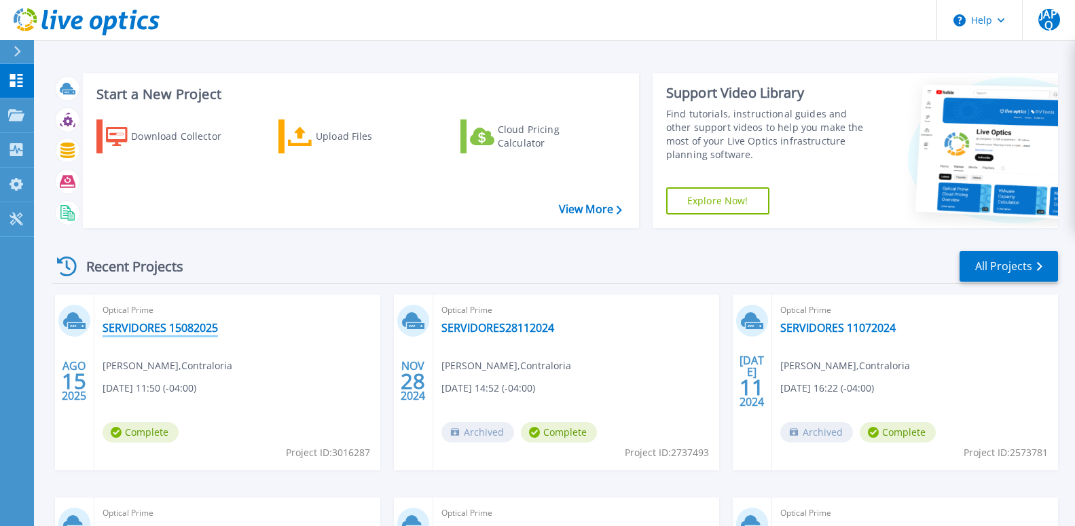
click at [186, 324] on link "SERVIDORES 15082025" at bounding box center [160, 328] width 115 height 14
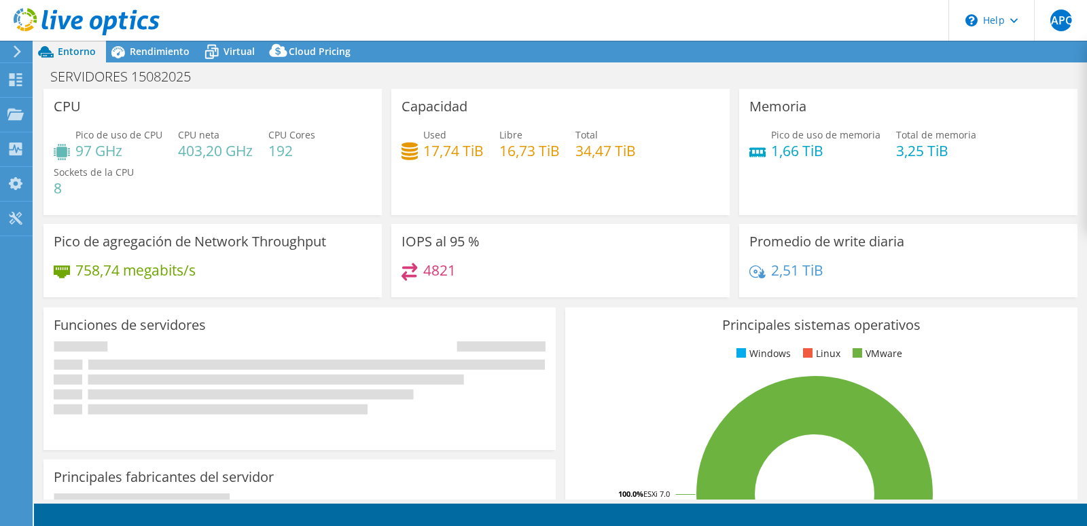
select select "USD"
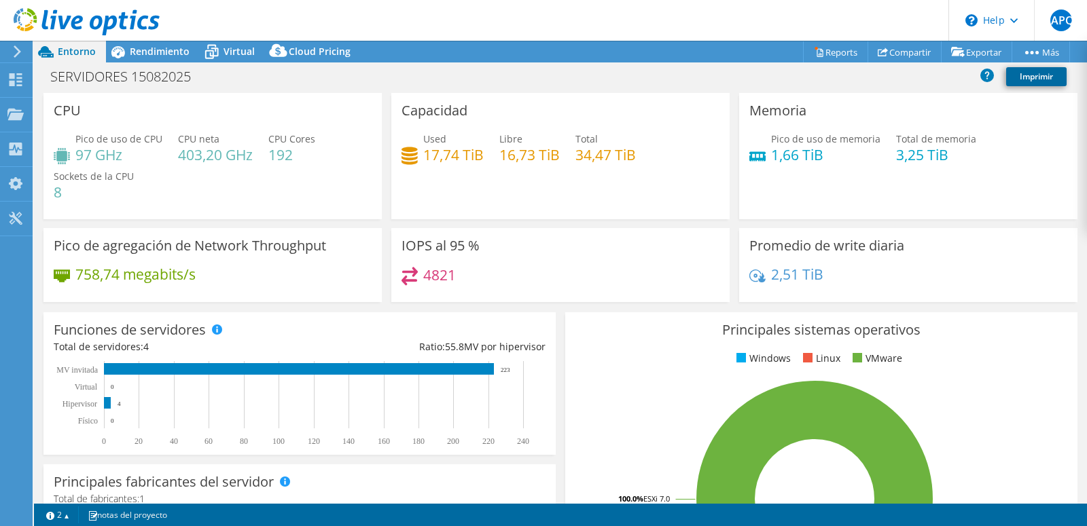
click at [1028, 79] on link "Imprimir" at bounding box center [1036, 76] width 60 height 19
click at [938, 81] on link "vSAN ReadyNode Sizer" at bounding box center [940, 76] width 129 height 29
click at [834, 47] on link "Reports" at bounding box center [835, 51] width 65 height 21
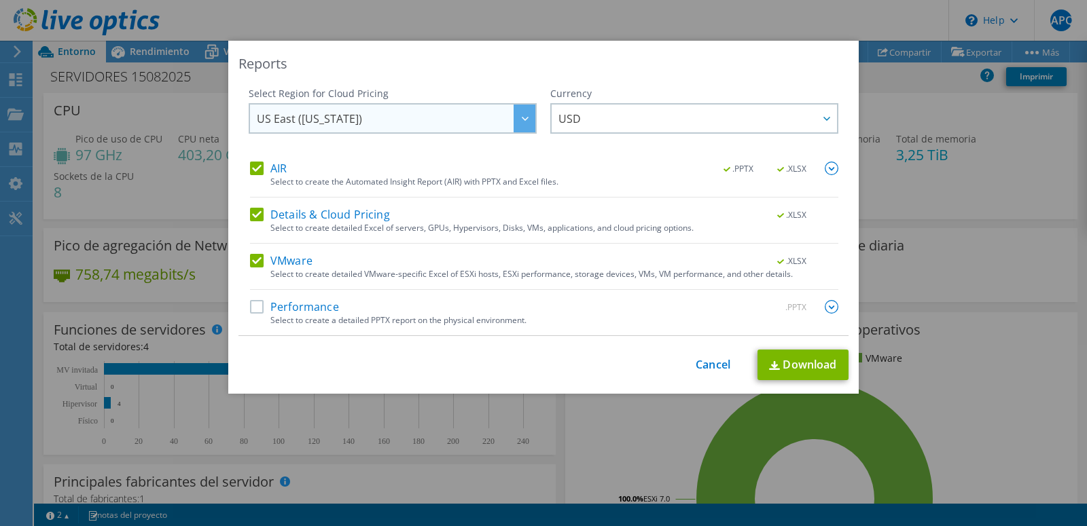
click at [522, 120] on icon at bounding box center [525, 119] width 7 height 4
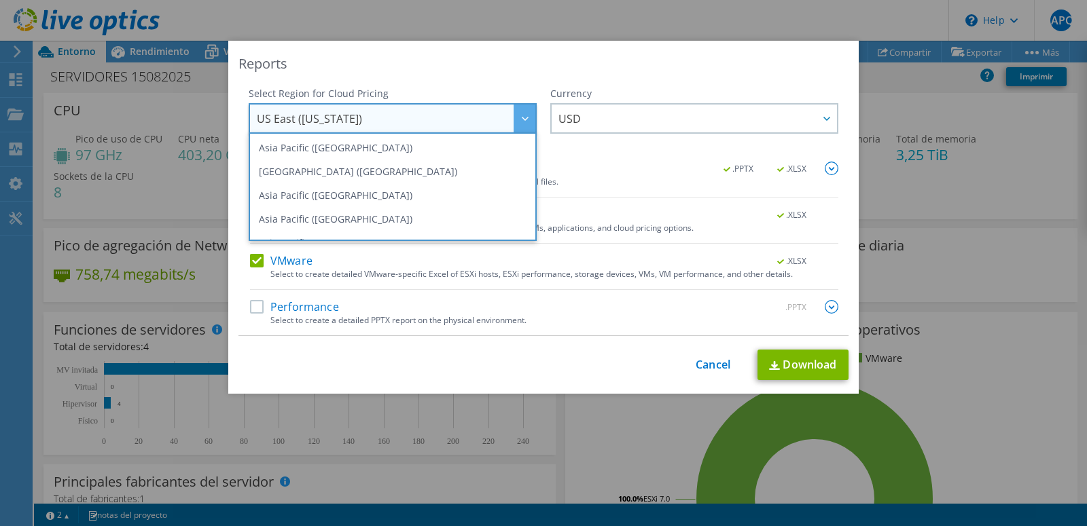
click at [618, 59] on div "Reports" at bounding box center [543, 63] width 610 height 19
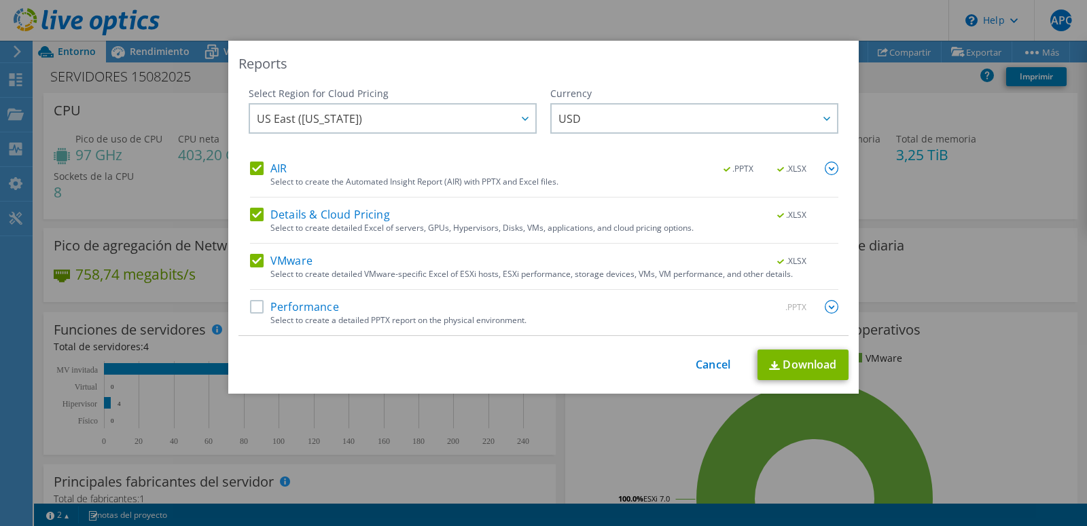
click at [250, 304] on label "Performance" at bounding box center [294, 307] width 89 height 14
click at [0, 0] on input "Performance" at bounding box center [0, 0] width 0 height 0
click at [250, 306] on label "Performance" at bounding box center [294, 307] width 89 height 14
click at [0, 0] on input "Performance" at bounding box center [0, 0] width 0 height 0
click at [253, 170] on label "AIR" at bounding box center [268, 169] width 37 height 14
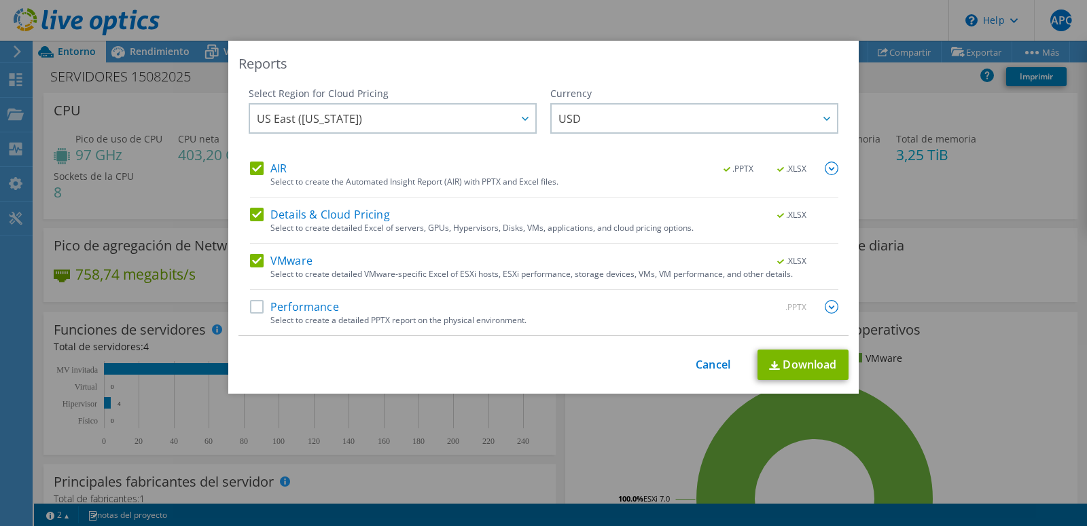
click at [0, 0] on input "AIR" at bounding box center [0, 0] width 0 height 0
click at [255, 170] on label "AIR" at bounding box center [268, 169] width 37 height 14
click at [0, 0] on input "AIR" at bounding box center [0, 0] width 0 height 0
click at [253, 310] on label "Performance" at bounding box center [294, 307] width 89 height 14
click at [0, 0] on input "Performance" at bounding box center [0, 0] width 0 height 0
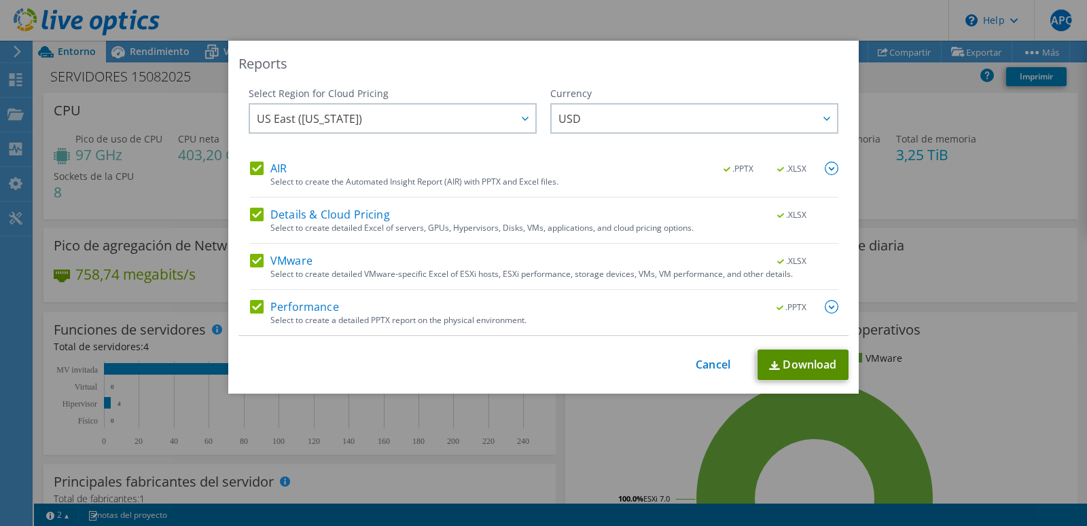
click at [800, 365] on link "Download" at bounding box center [802, 365] width 91 height 31
click at [717, 363] on link "Cancel" at bounding box center [712, 365] width 35 height 13
